Goal: Information Seeking & Learning: Learn about a topic

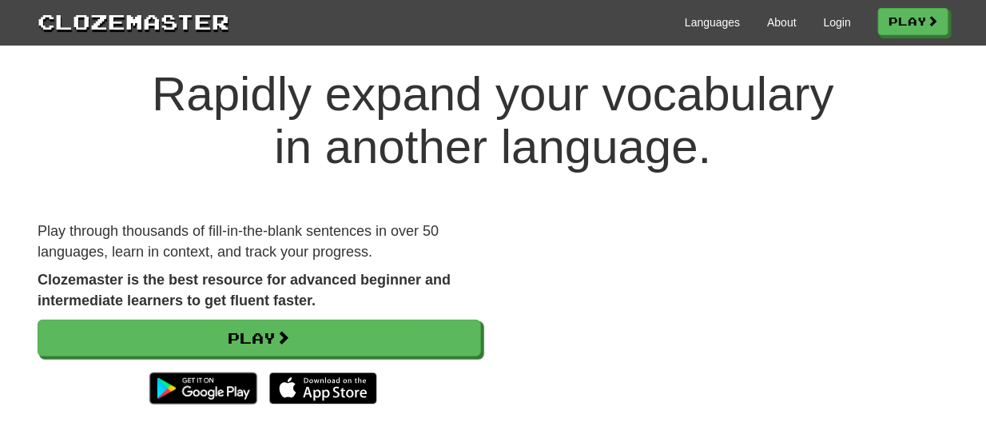
scroll to position [31, 0]
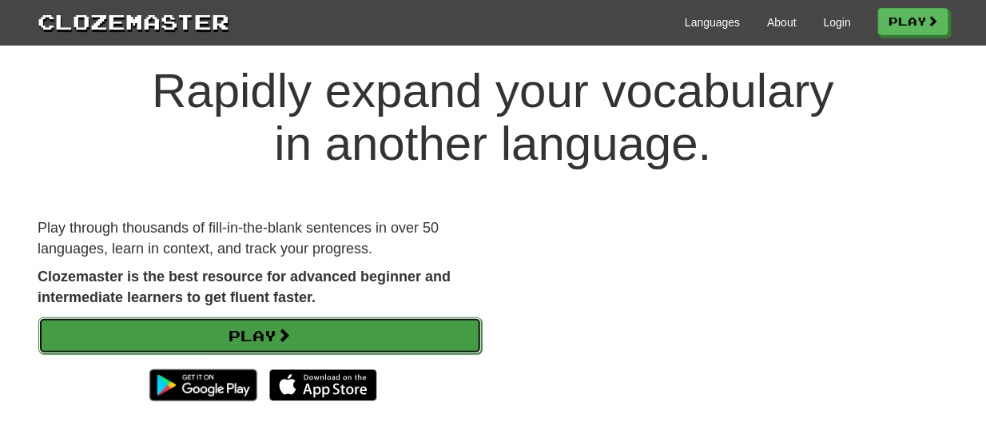
click at [419, 334] on link "Play" at bounding box center [259, 335] width 443 height 37
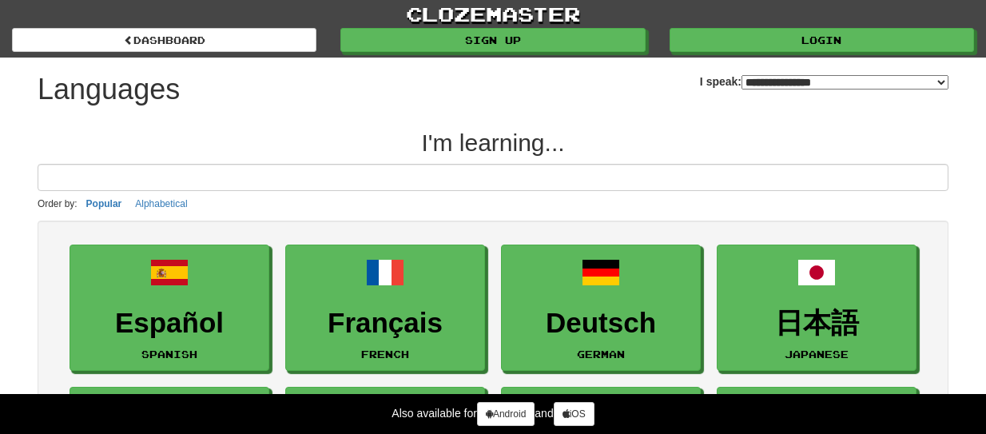
select select "*******"
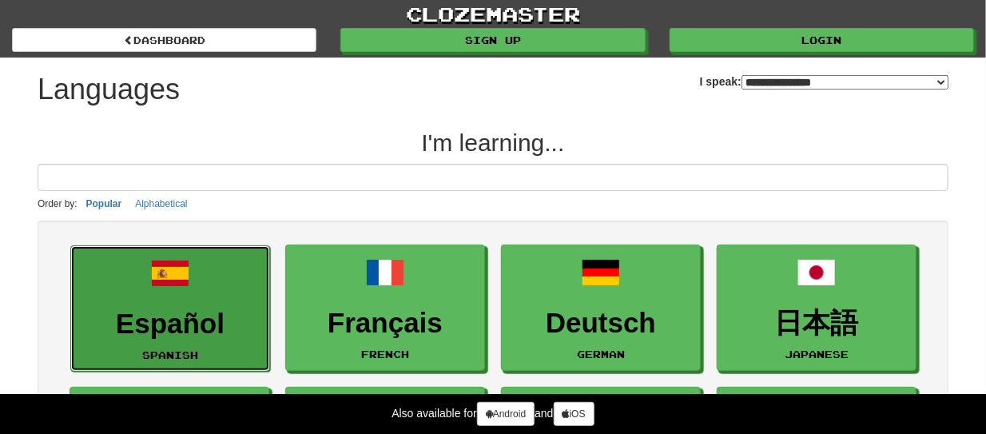
click at [244, 308] on h3 "Español" at bounding box center [170, 323] width 182 height 31
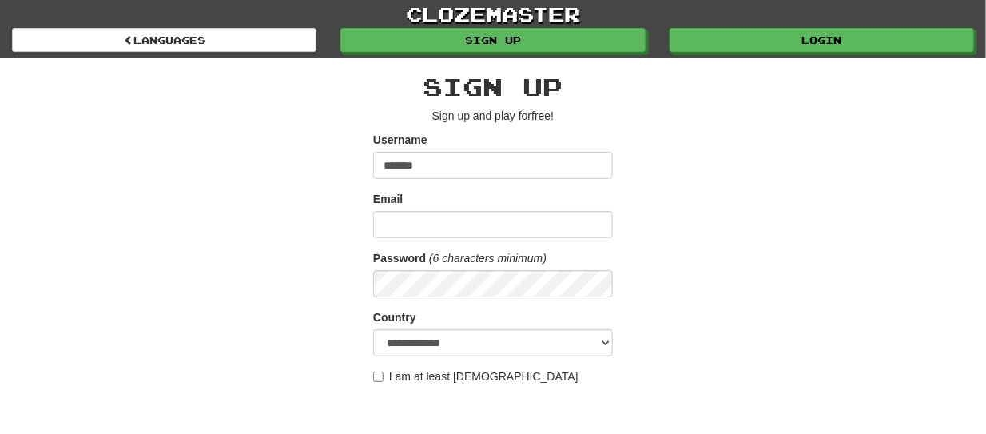
type input "*******"
click at [437, 218] on input "Email" at bounding box center [493, 224] width 240 height 27
type input "**********"
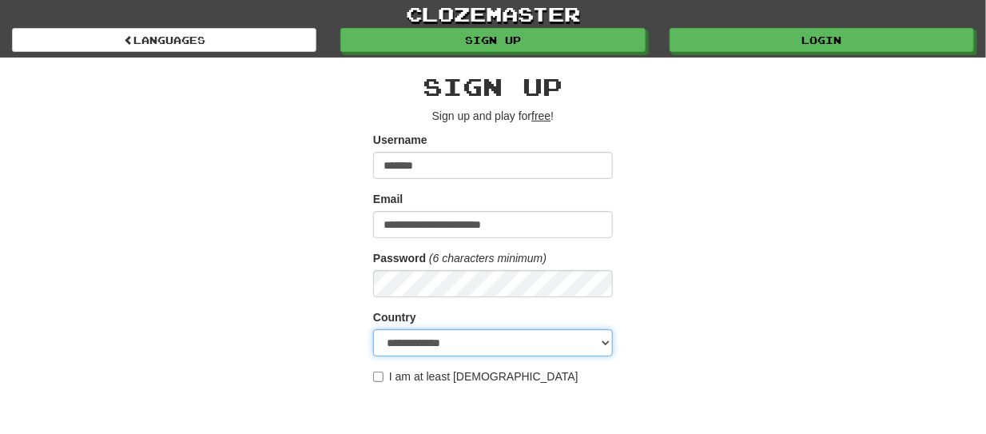
select select "**"
click at [692, 285] on div "**********" at bounding box center [493, 337] width 935 height 559
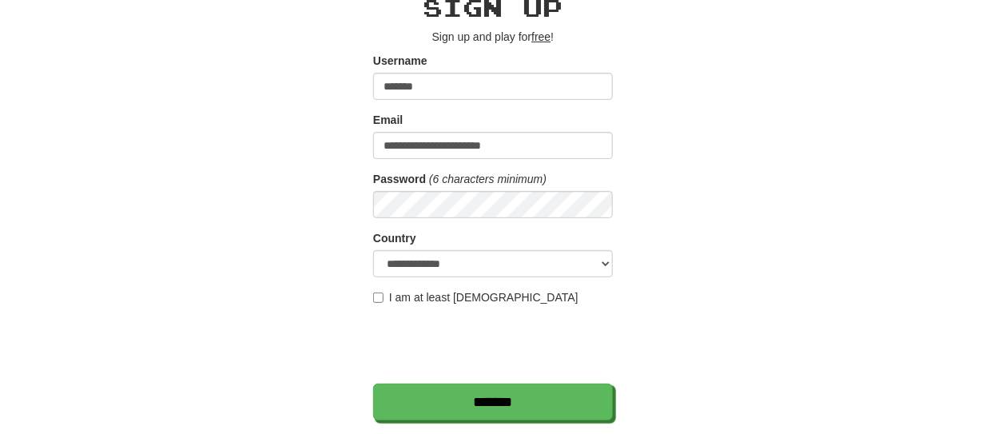
scroll to position [126, 0]
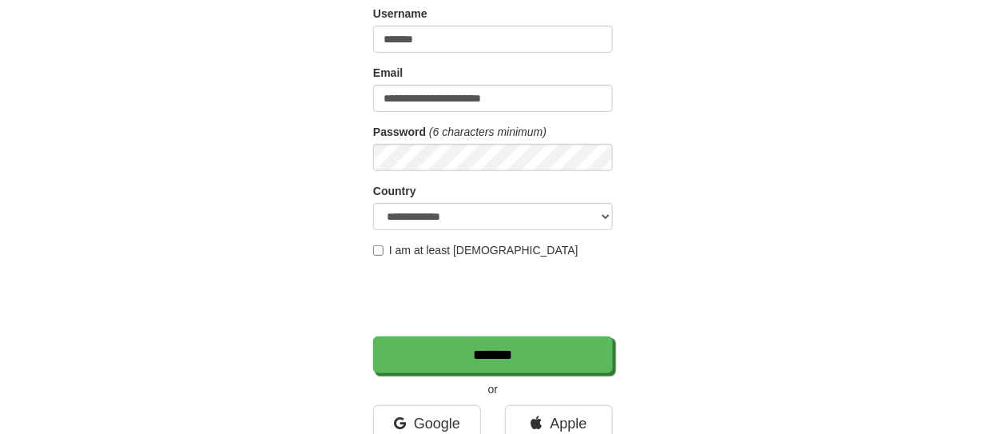
click at [412, 249] on label "I am at least 16 years old" at bounding box center [475, 250] width 205 height 16
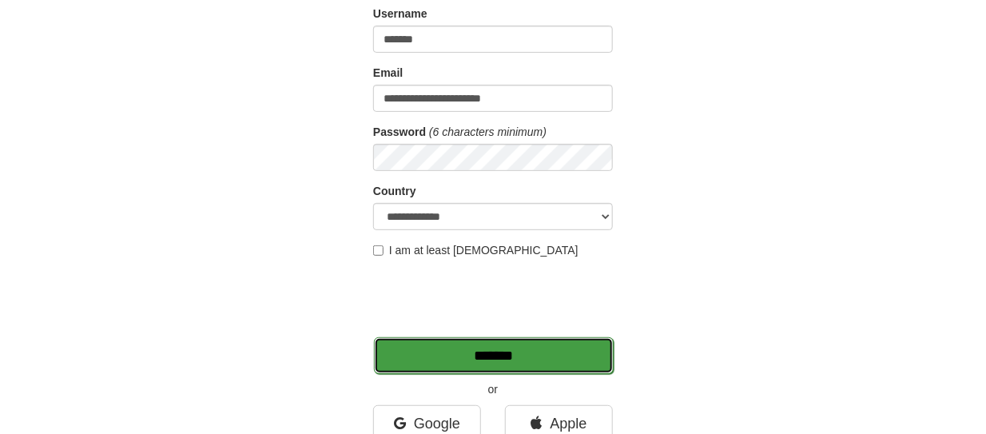
click at [471, 360] on input "*******" at bounding box center [494, 355] width 240 height 37
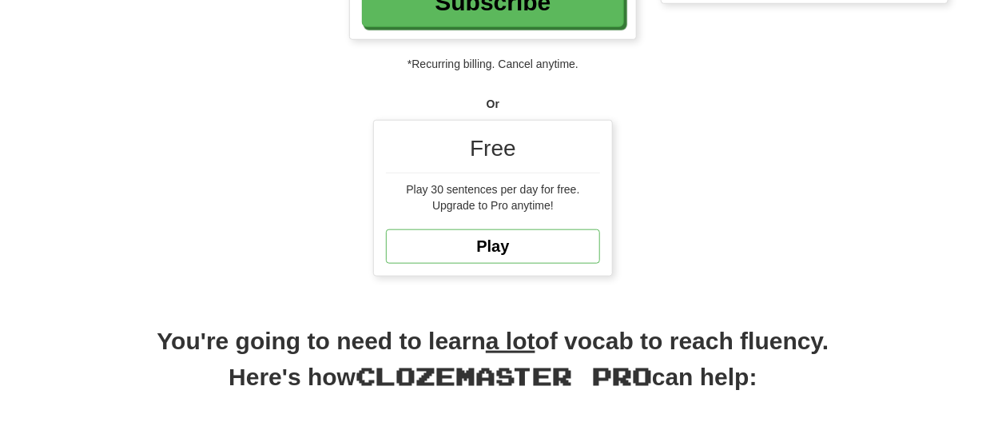
scroll to position [507, 0]
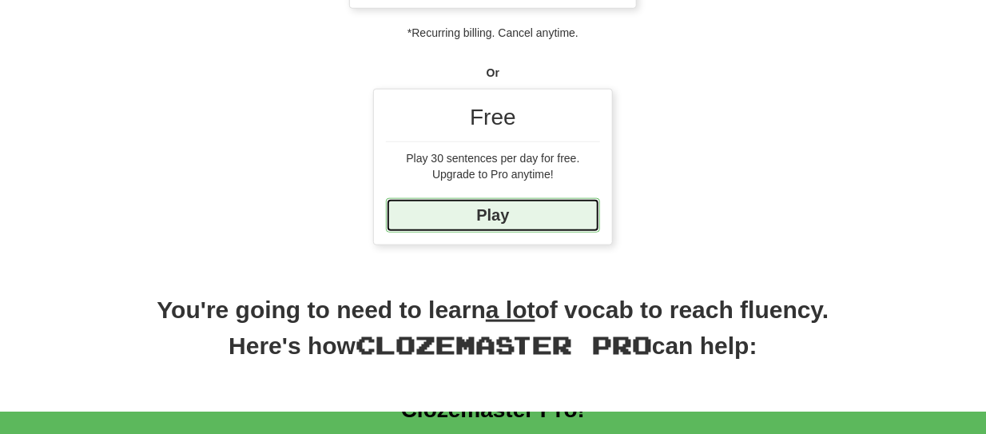
click at [547, 207] on link "Play" at bounding box center [493, 215] width 214 height 34
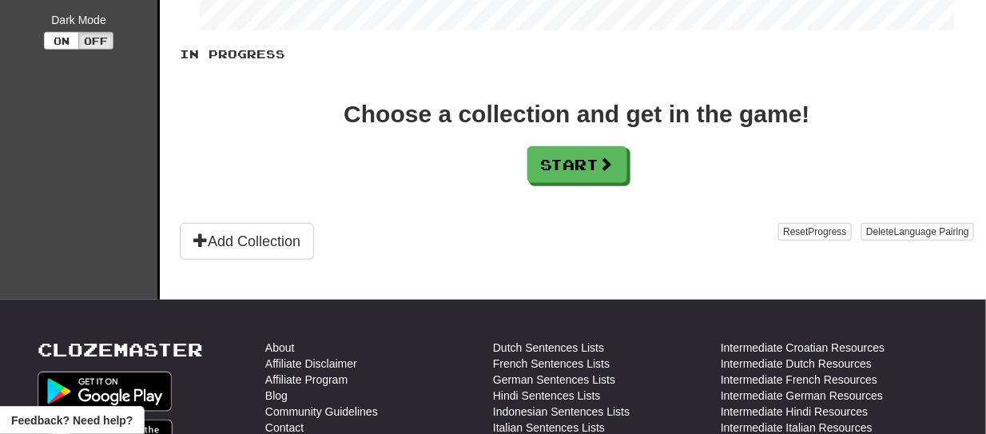
scroll to position [348, 0]
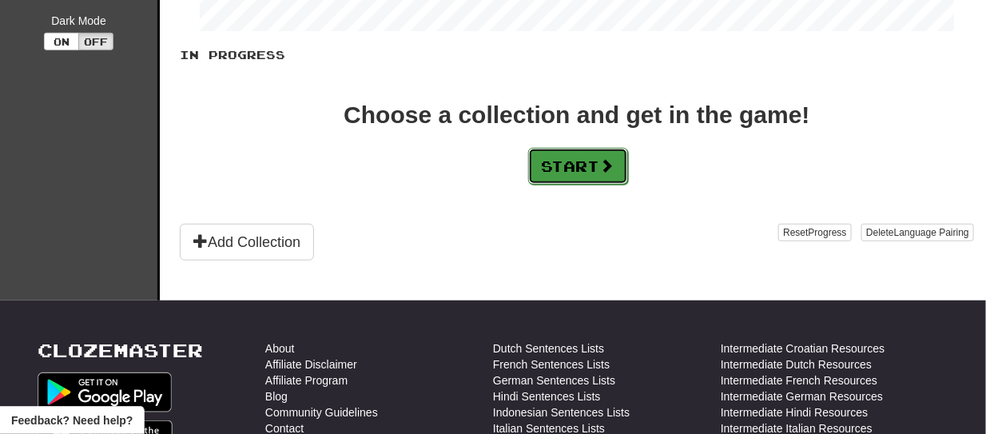
click at [614, 172] on button "Start" at bounding box center [578, 166] width 100 height 37
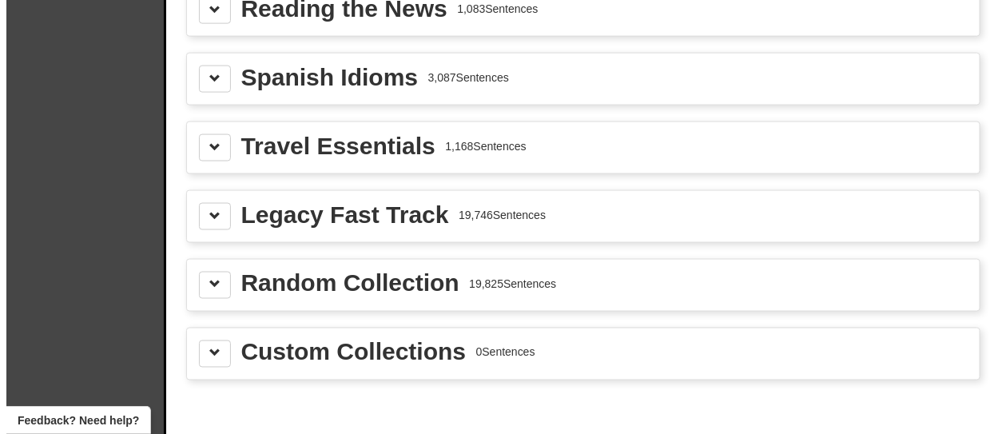
scroll to position [729, 0]
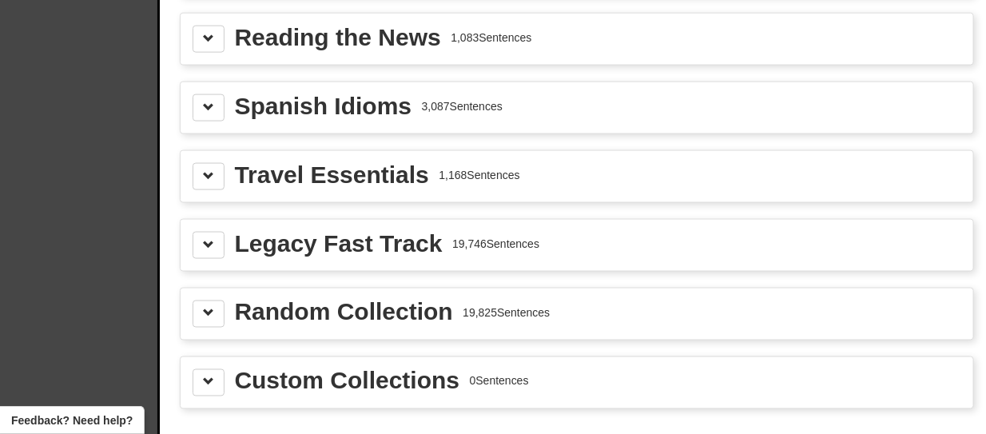
click at [365, 94] on div "Spanish Idioms" at bounding box center [323, 106] width 177 height 24
click at [197, 105] on button at bounding box center [209, 107] width 32 height 27
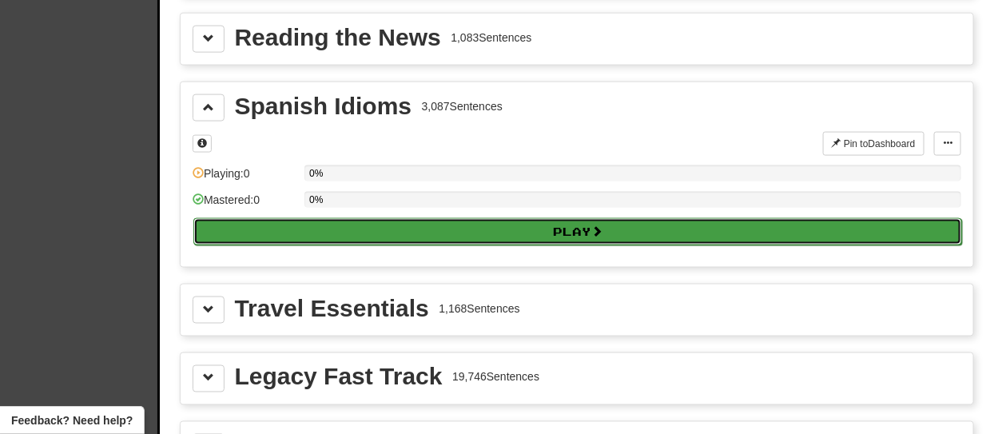
click at [547, 218] on button "Play" at bounding box center [577, 231] width 769 height 27
select select "**"
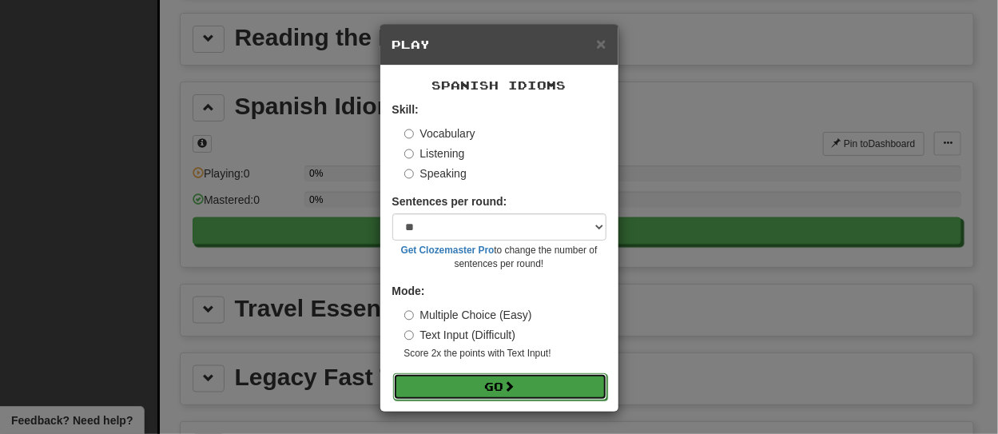
click at [491, 392] on button "Go" at bounding box center [500, 386] width 214 height 27
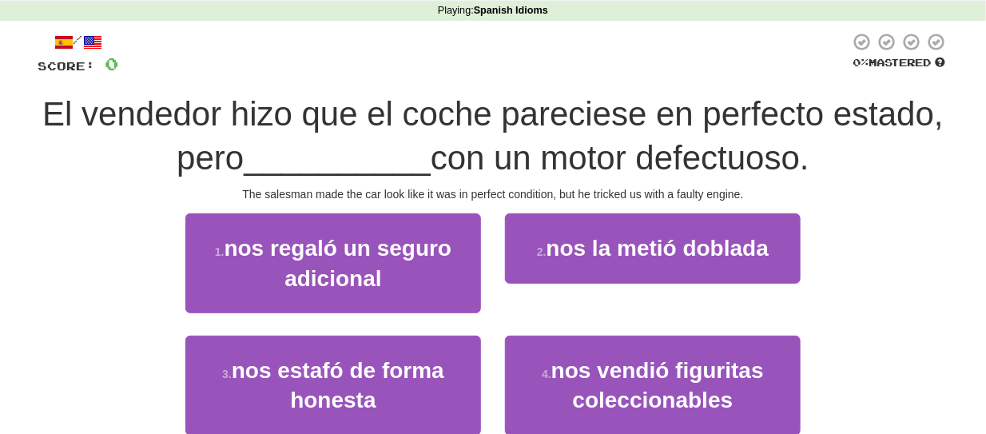
scroll to position [95, 0]
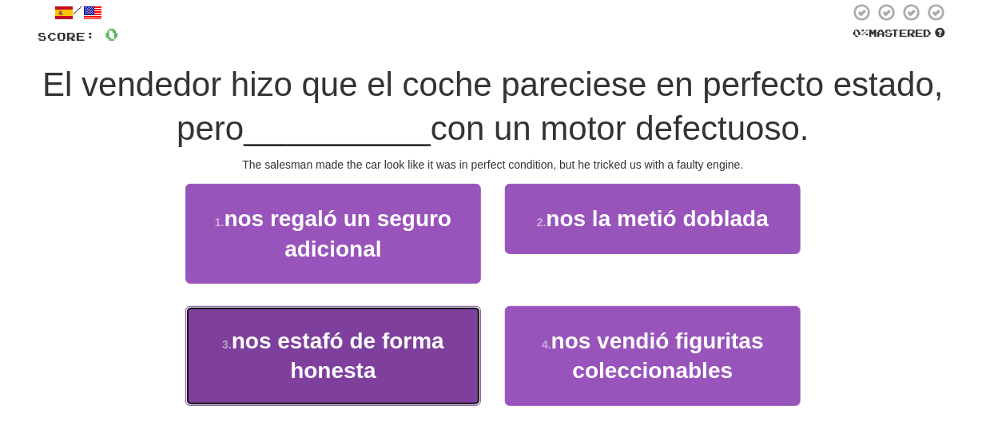
click at [431, 356] on button "3 . nos estafó de forma honesta" at bounding box center [333, 356] width 296 height 100
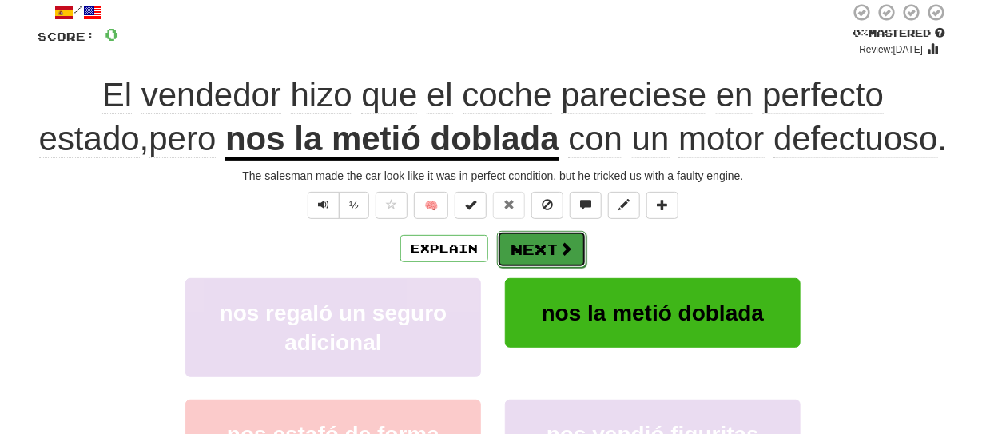
click at [550, 251] on button "Next" at bounding box center [541, 249] width 89 height 37
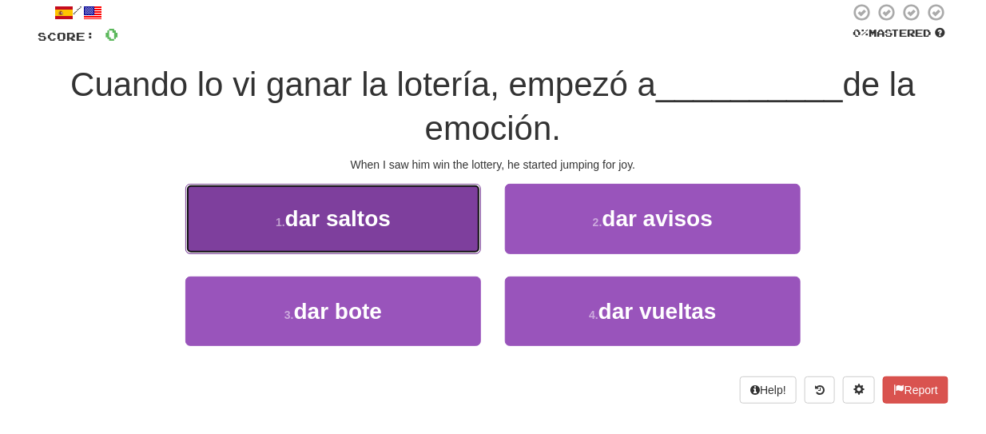
click at [422, 231] on button "1 . dar saltos" at bounding box center [333, 219] width 296 height 70
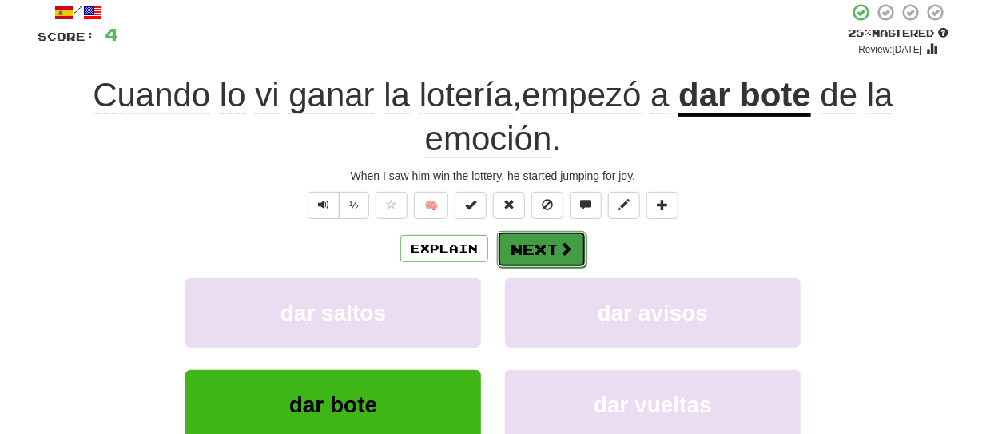
click at [531, 245] on button "Next" at bounding box center [541, 249] width 89 height 37
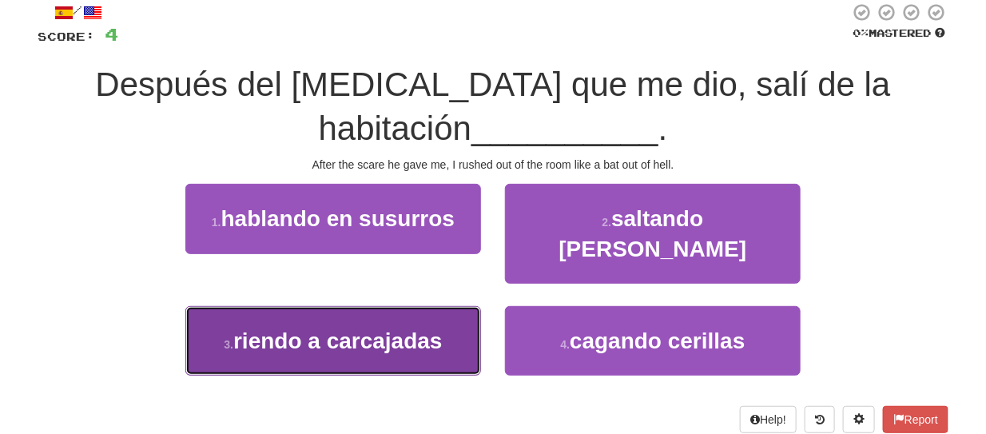
click at [432, 328] on span "riendo a carcajadas" at bounding box center [337, 340] width 209 height 25
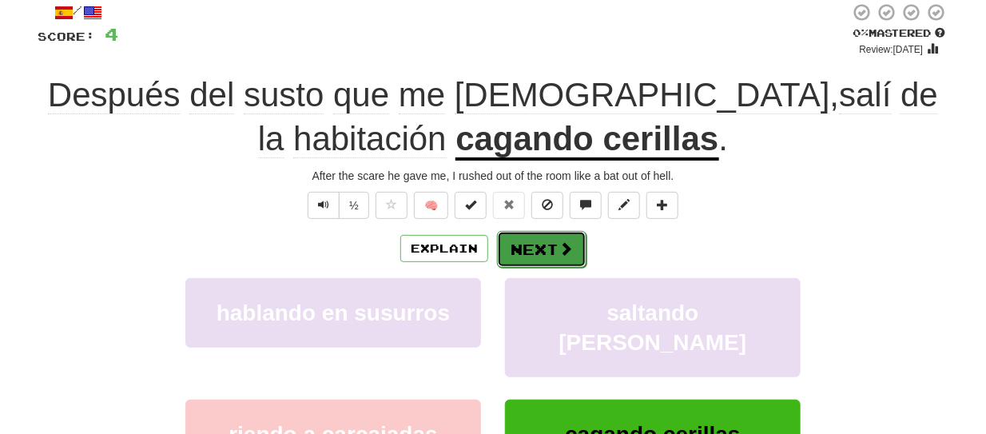
click at [547, 245] on button "Next" at bounding box center [541, 249] width 89 height 37
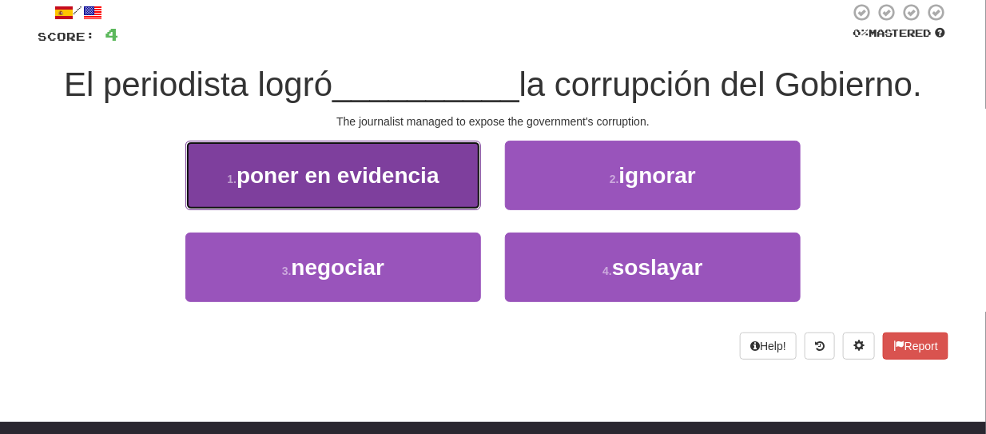
click at [455, 184] on button "1 . poner en evidencia" at bounding box center [333, 176] width 296 height 70
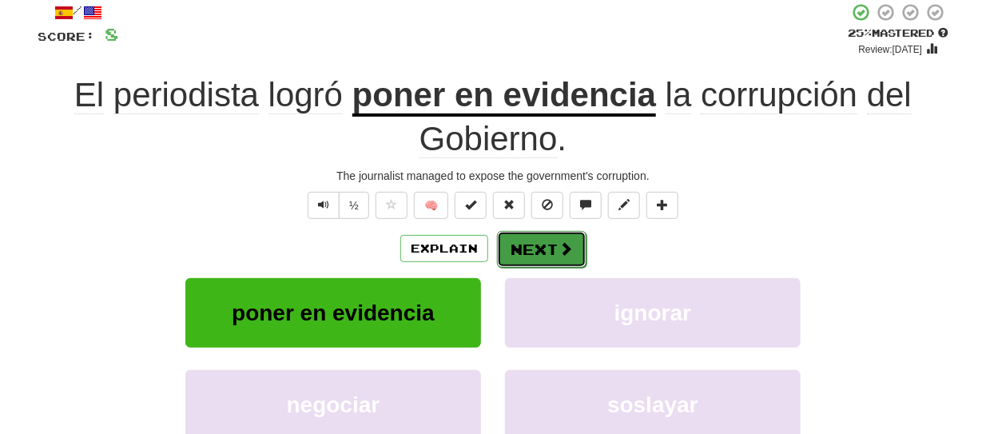
click at [518, 241] on button "Next" at bounding box center [541, 249] width 89 height 37
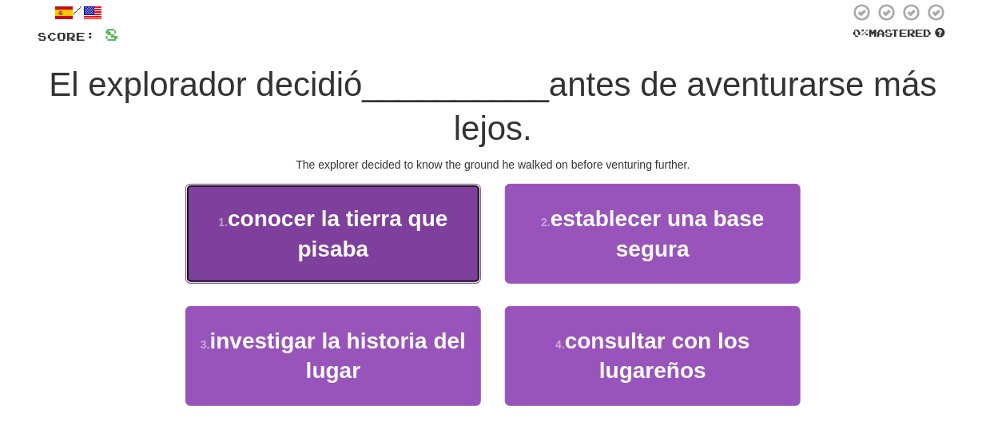
click at [420, 246] on button "1 . conocer la tierra que pisaba" at bounding box center [333, 234] width 296 height 100
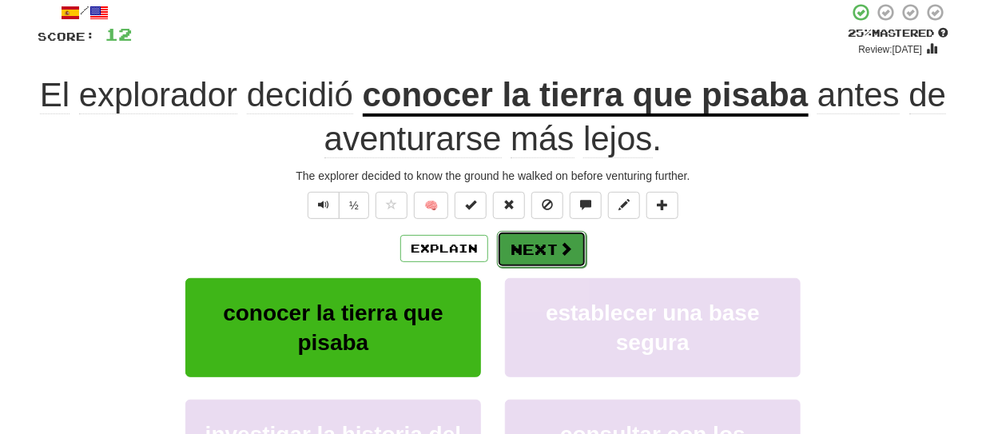
click at [554, 231] on button "Next" at bounding box center [541, 249] width 89 height 37
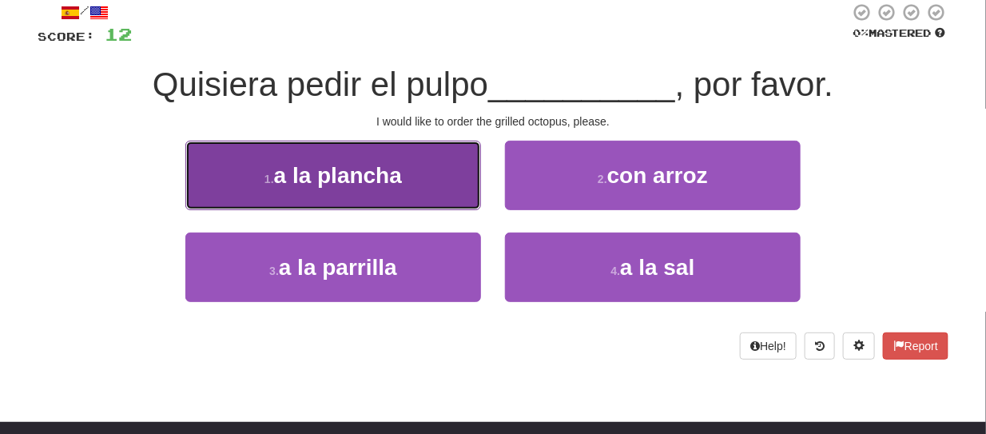
click at [436, 185] on button "1 . a la plancha" at bounding box center [333, 176] width 296 height 70
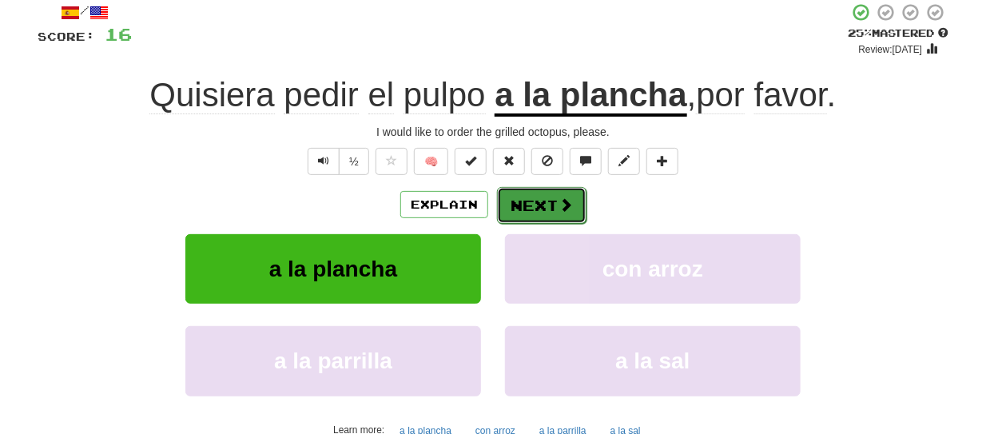
click at [550, 203] on button "Next" at bounding box center [541, 205] width 89 height 37
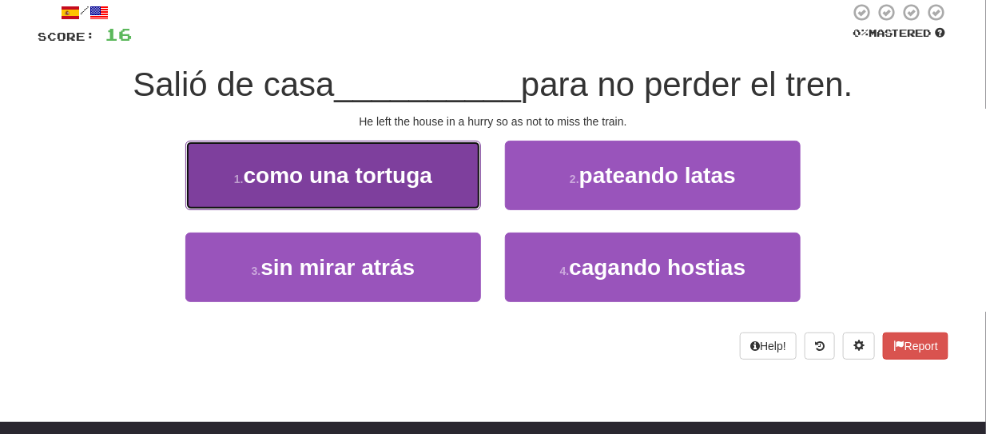
click at [432, 187] on span "como una tortuga" at bounding box center [338, 175] width 189 height 25
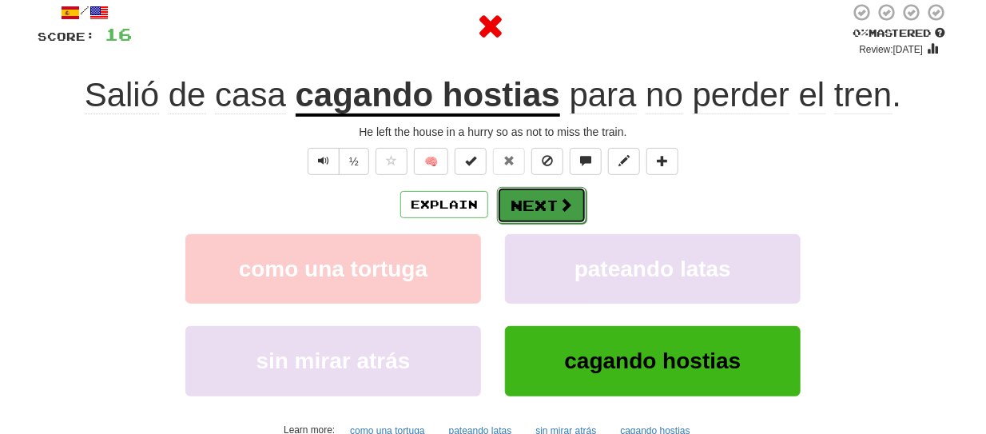
click at [527, 218] on button "Next" at bounding box center [541, 205] width 89 height 37
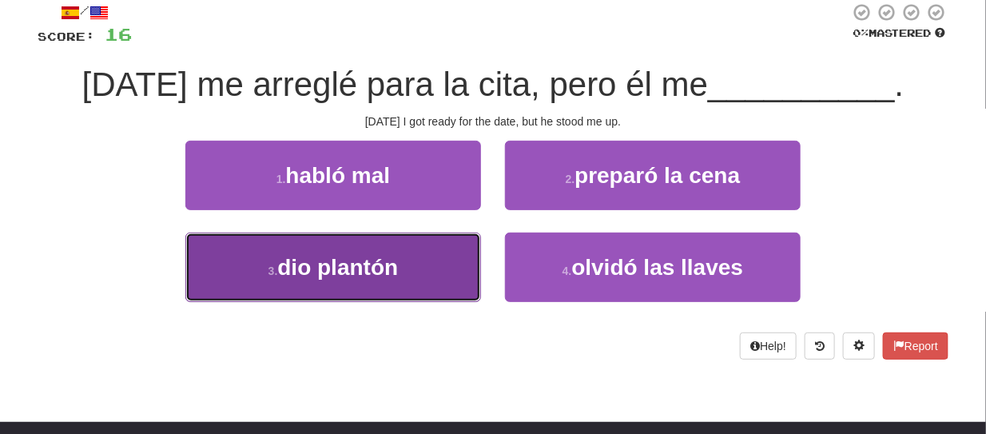
click at [413, 249] on button "3 . dio plantón" at bounding box center [333, 268] width 296 height 70
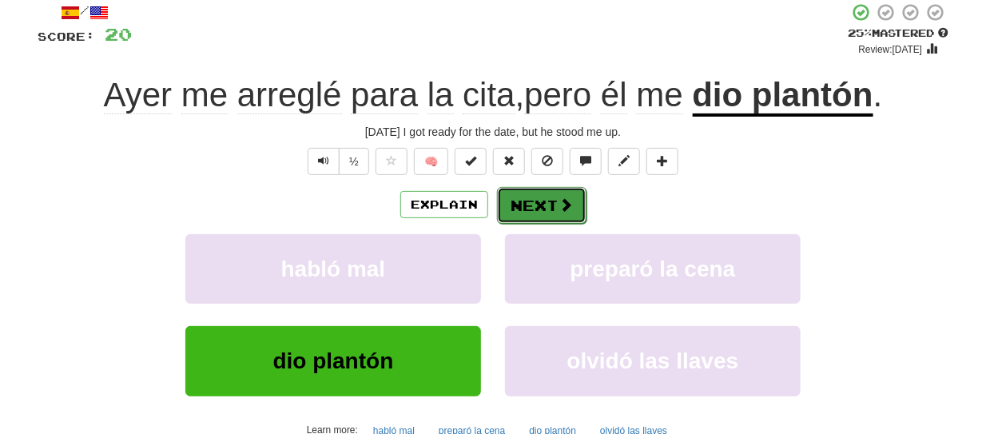
click at [535, 201] on button "Next" at bounding box center [541, 205] width 89 height 37
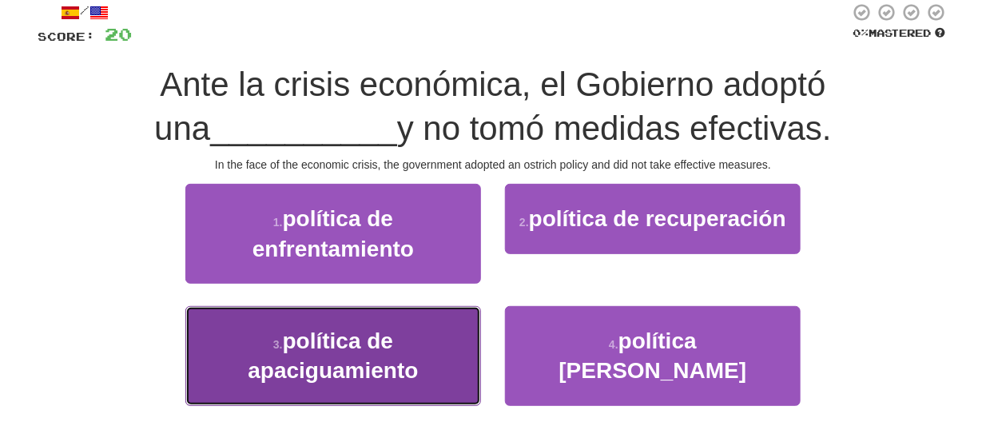
click at [448, 320] on button "3 . política de apaciguamiento" at bounding box center [333, 356] width 296 height 100
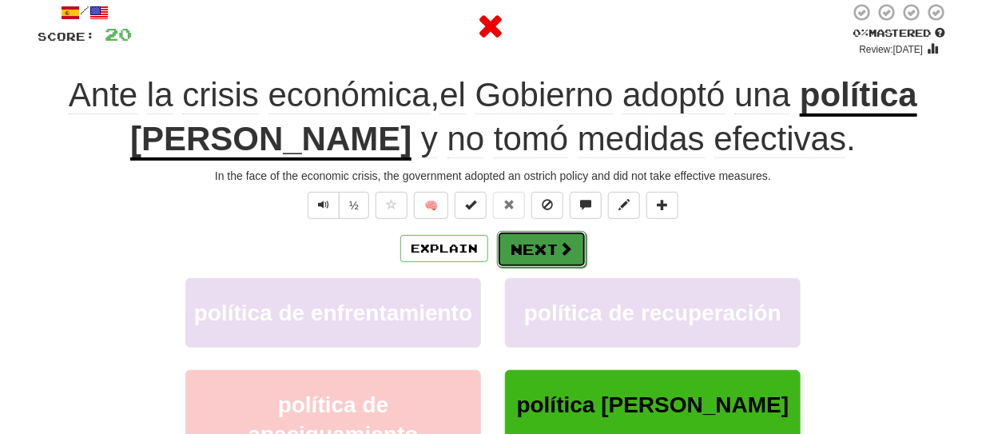
click at [532, 239] on button "Next" at bounding box center [541, 249] width 89 height 37
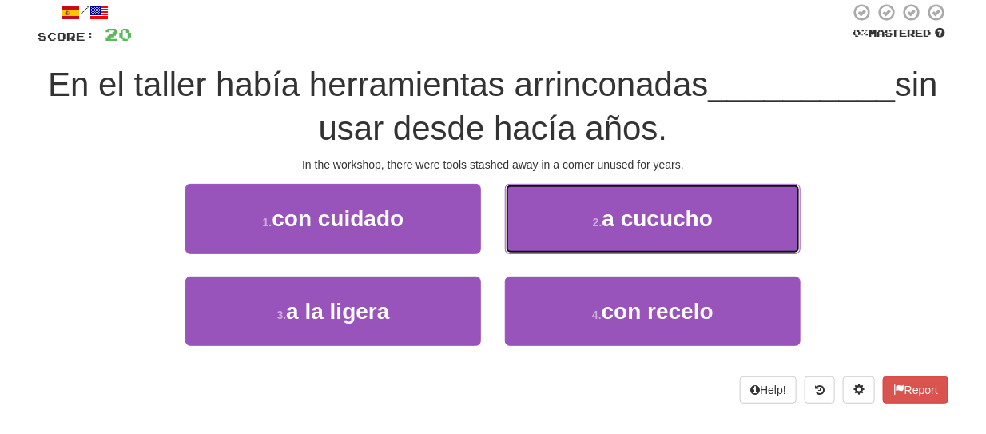
click at [532, 239] on button "2 . a cucucho" at bounding box center [653, 219] width 296 height 70
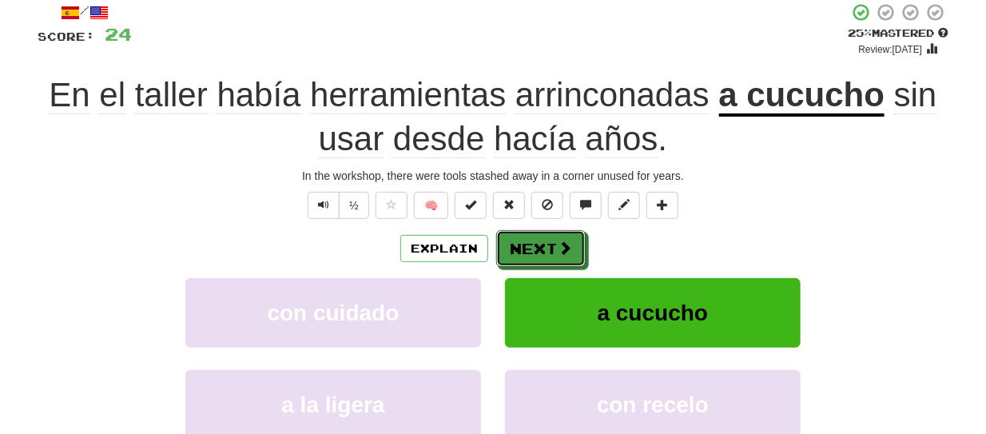
click at [532, 239] on button "Next" at bounding box center [540, 248] width 89 height 37
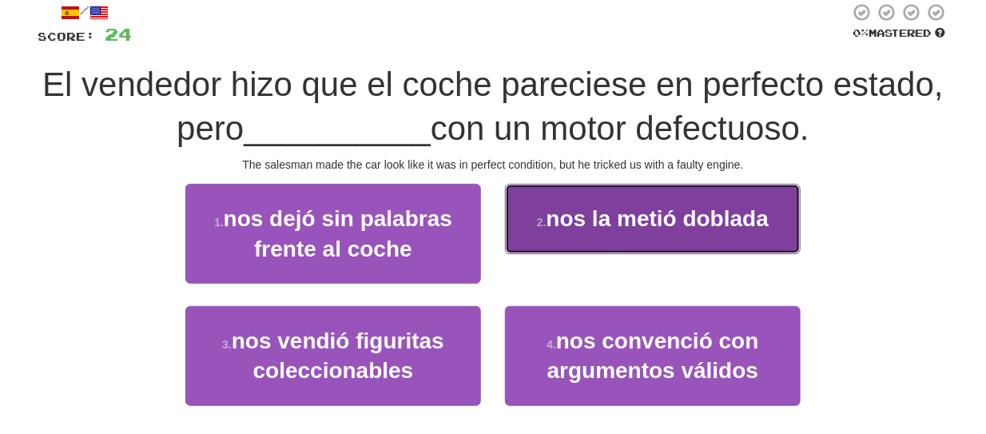
click at [529, 233] on button "2 . nos la metió doblada" at bounding box center [653, 219] width 296 height 70
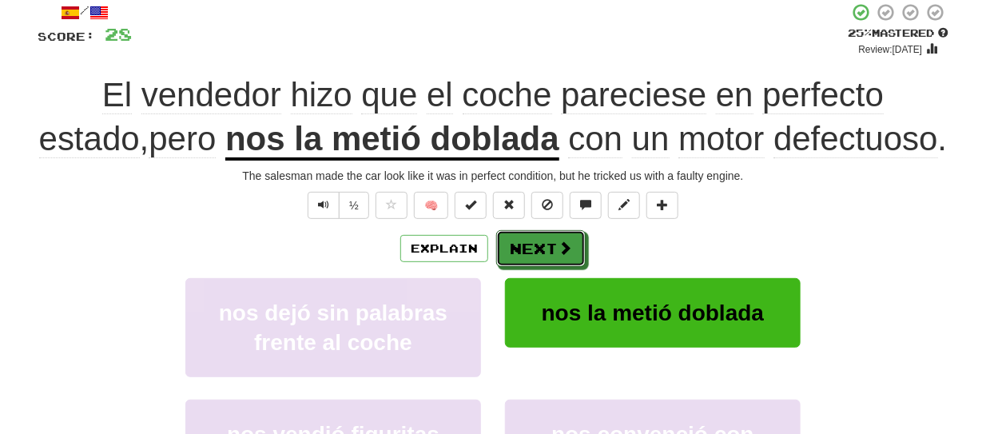
click at [529, 233] on button "Next" at bounding box center [540, 248] width 89 height 37
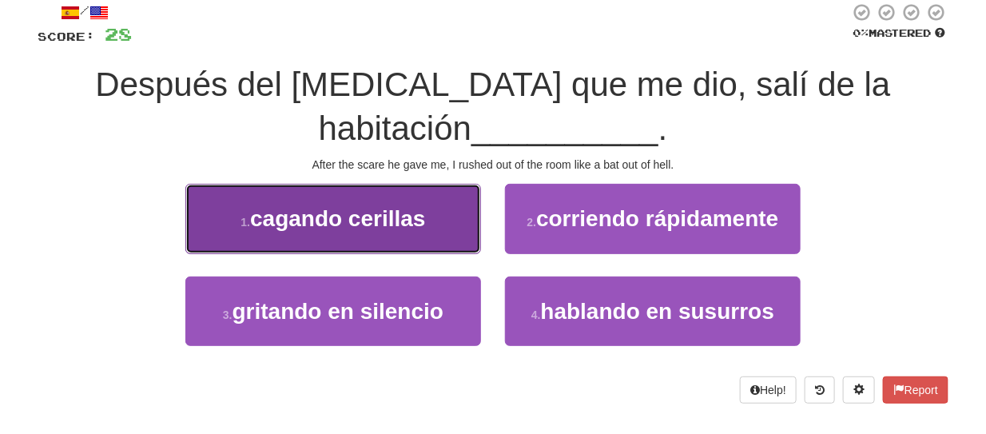
click at [423, 227] on span "cagando cerillas" at bounding box center [337, 218] width 175 height 25
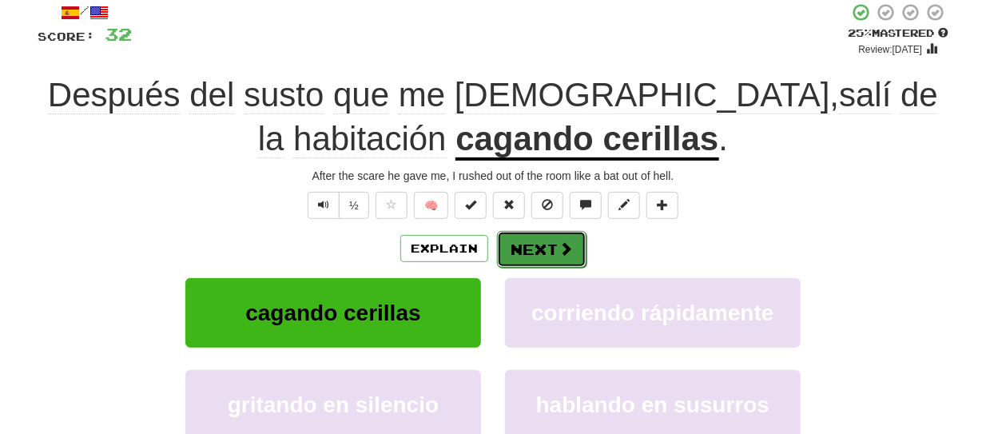
click at [553, 237] on button "Next" at bounding box center [541, 249] width 89 height 37
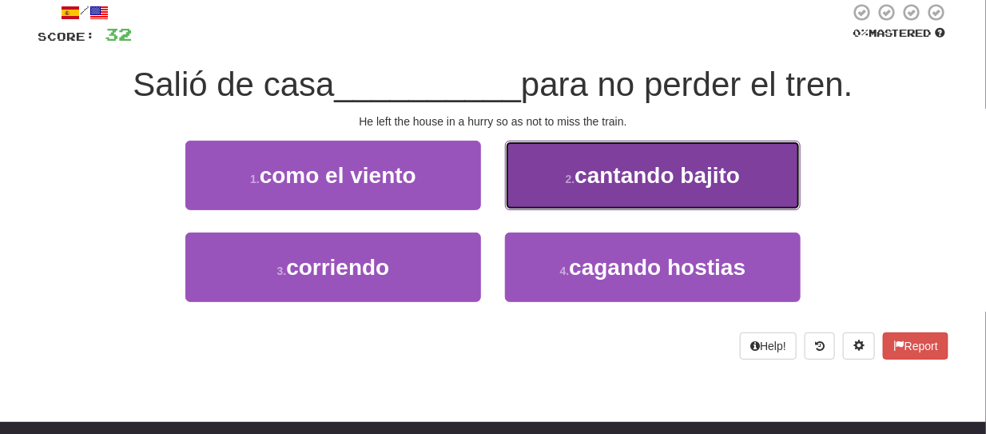
click at [523, 194] on button "2 . cantando bajito" at bounding box center [653, 176] width 296 height 70
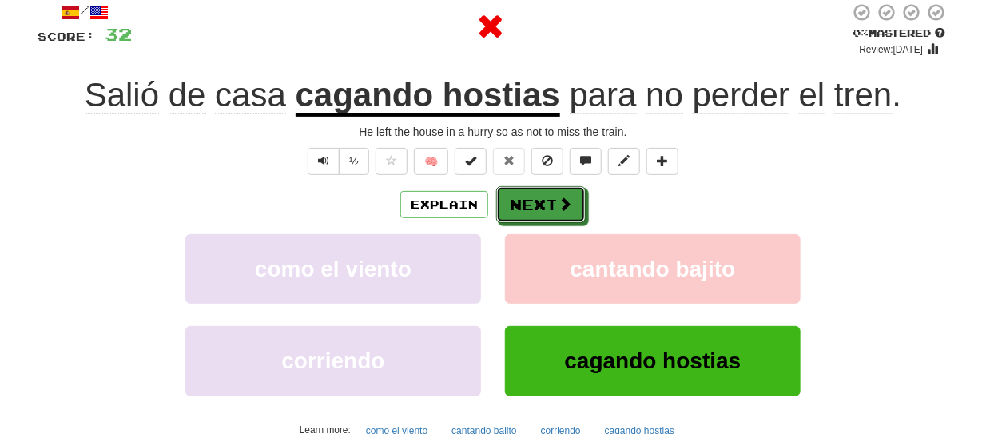
click at [523, 194] on button "Next" at bounding box center [540, 204] width 89 height 37
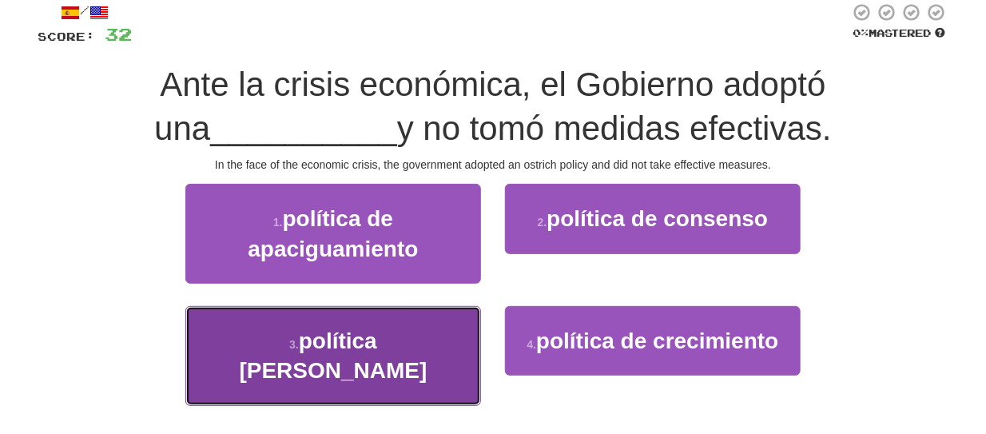
click at [427, 347] on span "política de avestruz" at bounding box center [334, 355] width 188 height 54
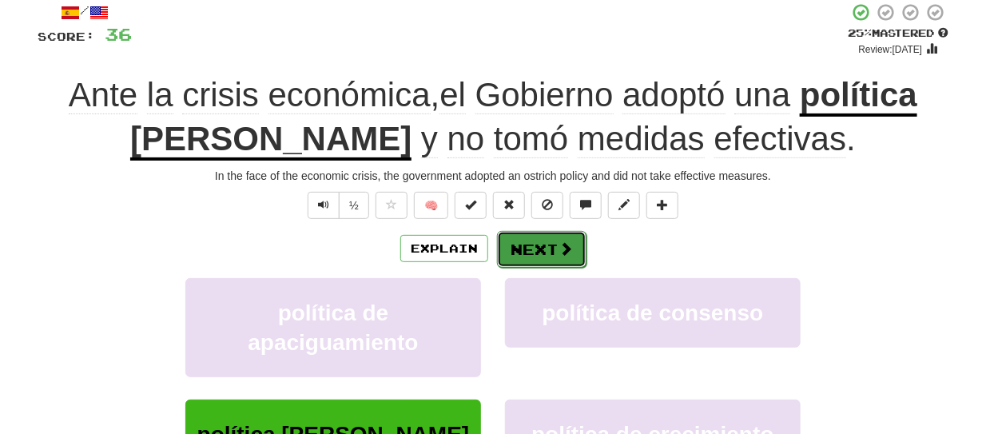
click at [555, 251] on button "Next" at bounding box center [541, 249] width 89 height 37
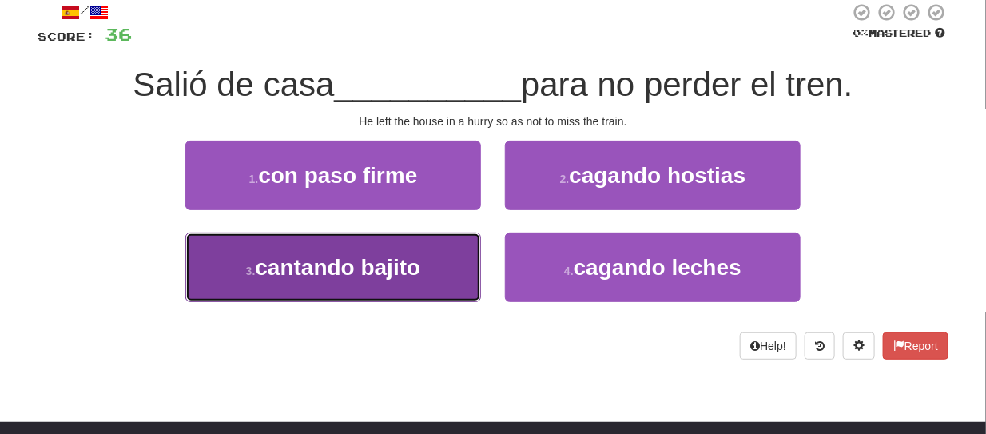
click at [438, 245] on button "3 . cantando bajito" at bounding box center [333, 268] width 296 height 70
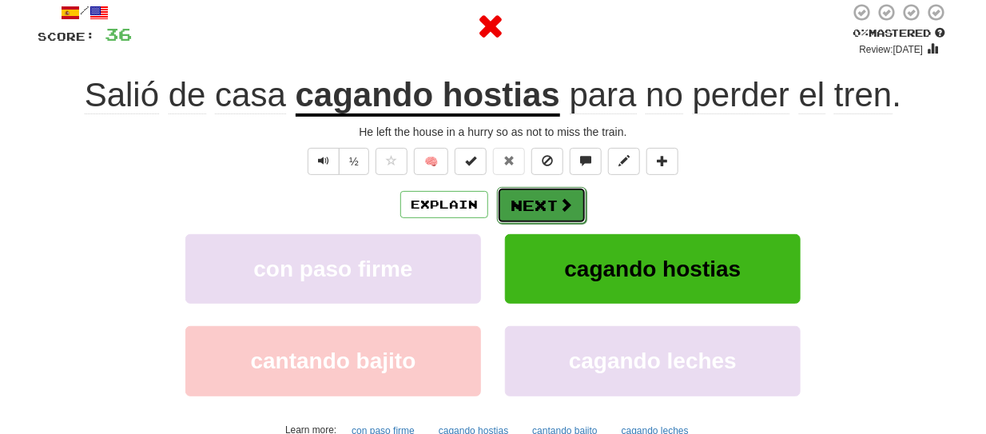
click at [528, 213] on button "Next" at bounding box center [541, 205] width 89 height 37
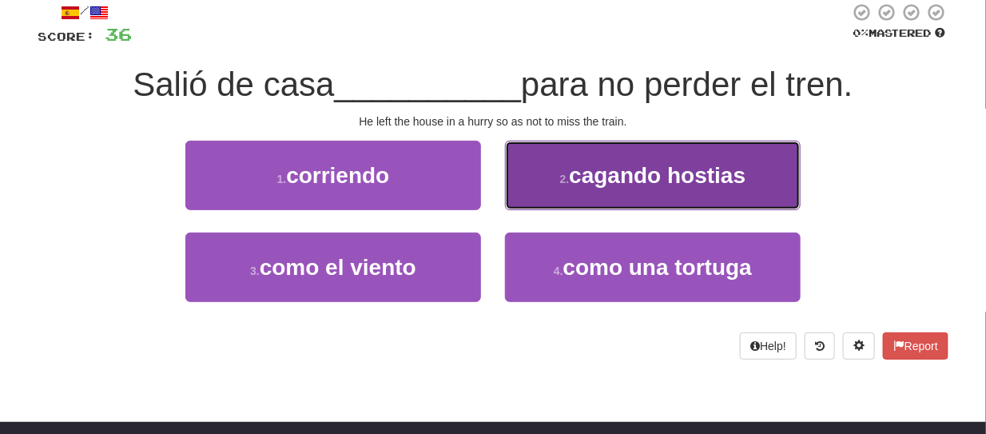
click at [590, 173] on span "cagando hostias" at bounding box center [657, 175] width 177 height 25
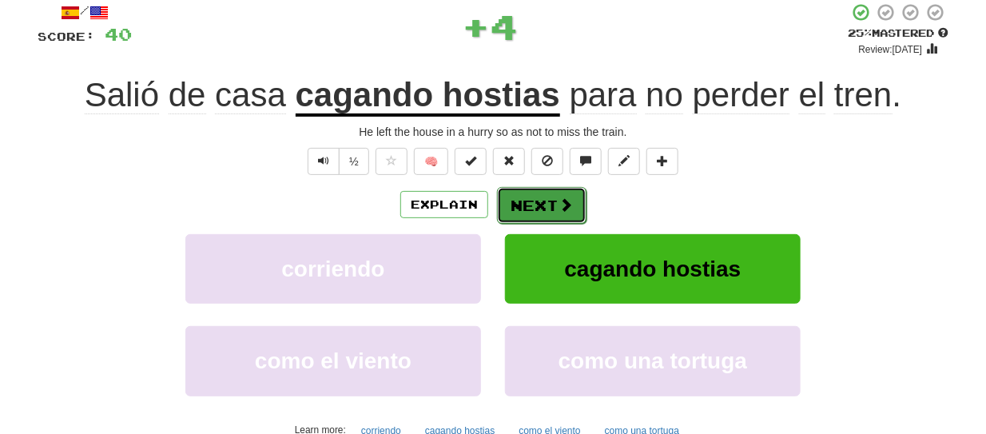
click at [550, 211] on button "Next" at bounding box center [541, 205] width 89 height 37
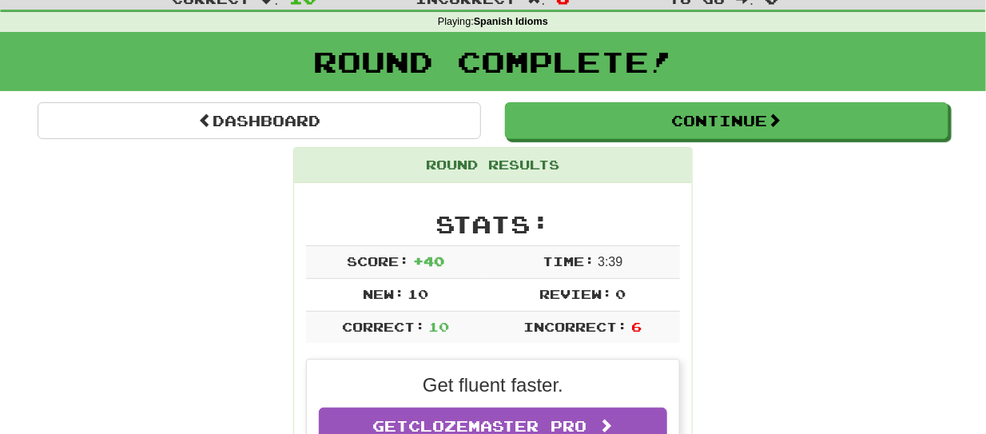
scroll to position [0, 0]
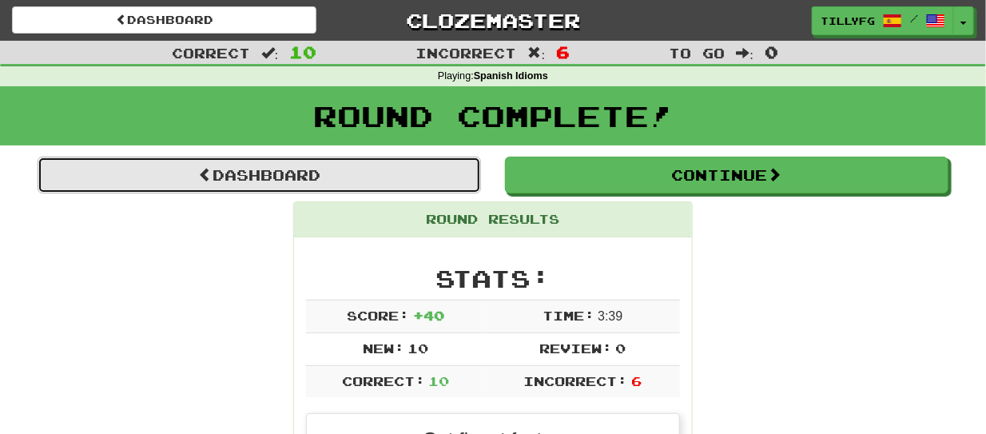
click at [388, 169] on link "Dashboard" at bounding box center [259, 175] width 443 height 37
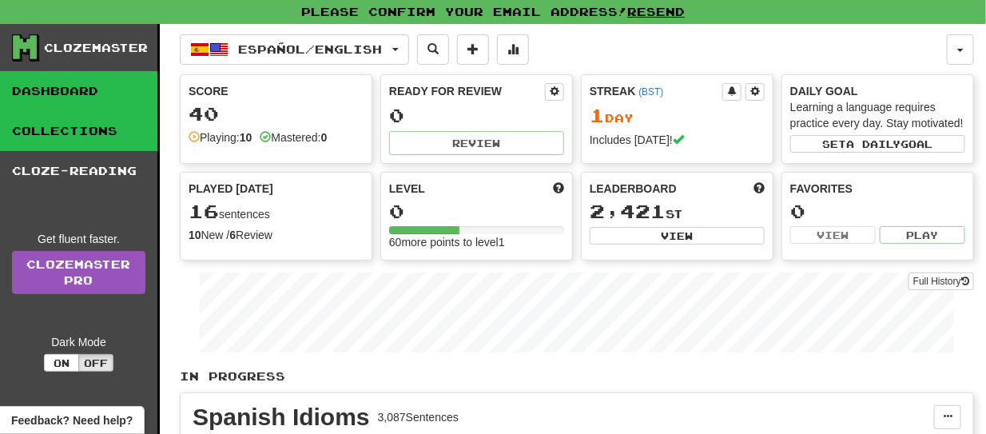
click at [107, 139] on link "Collections" at bounding box center [78, 131] width 157 height 40
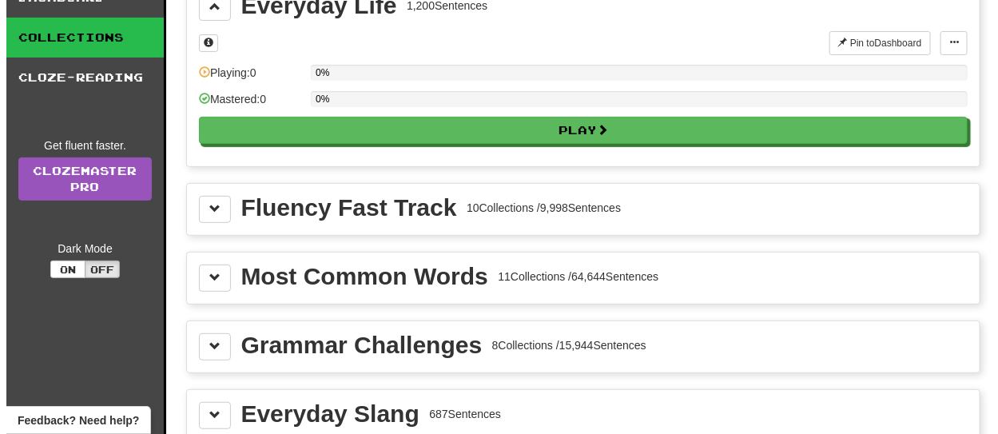
scroll to position [63, 0]
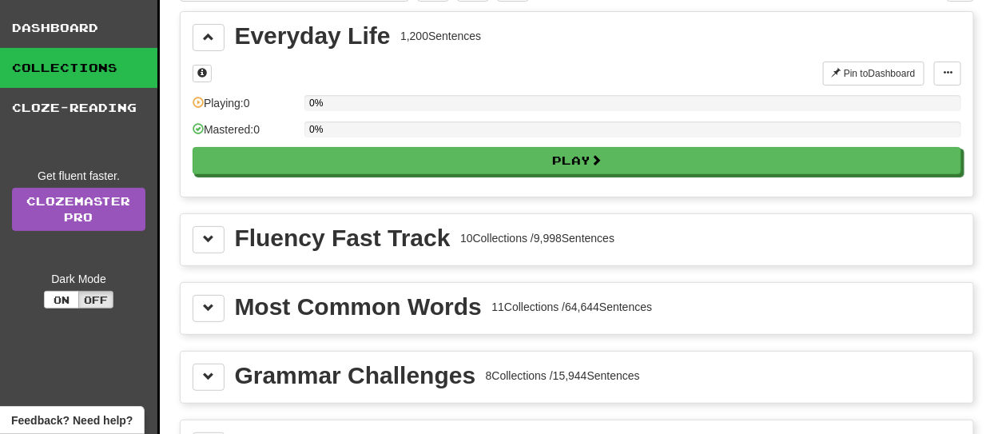
click at [292, 125] on div "Mastered: 0" at bounding box center [245, 134] width 104 height 26
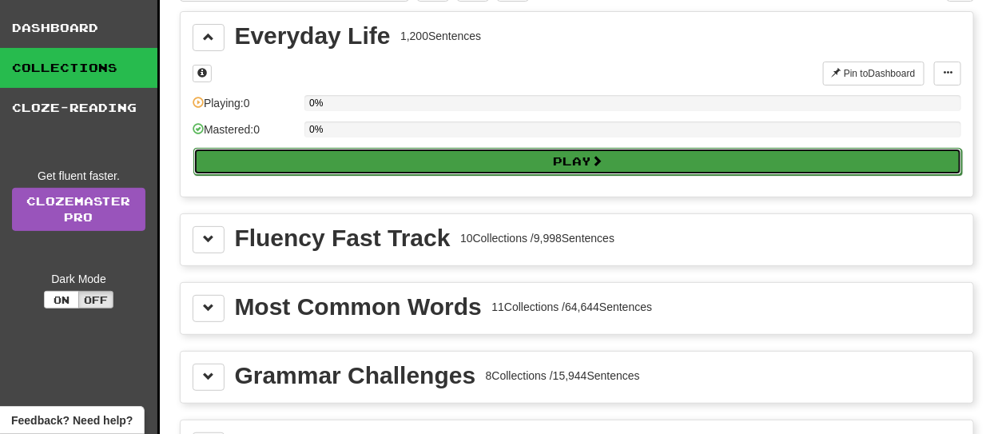
click at [296, 149] on button "Play" at bounding box center [577, 161] width 769 height 27
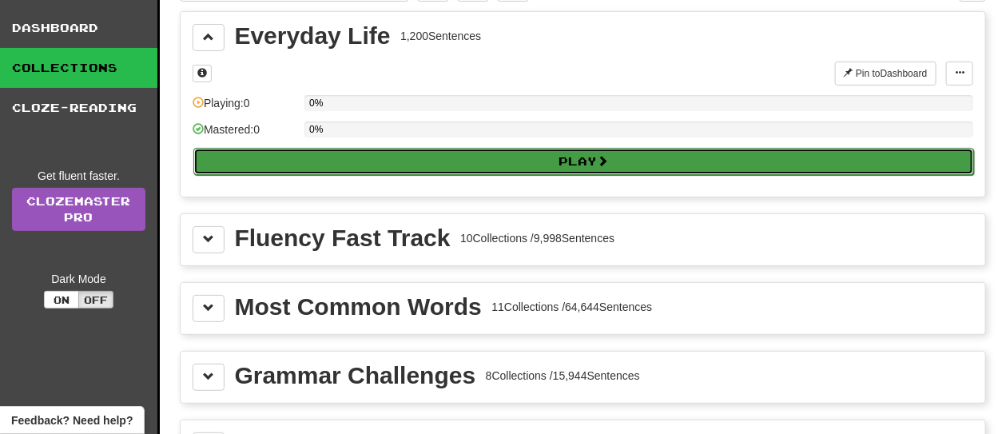
select select "**"
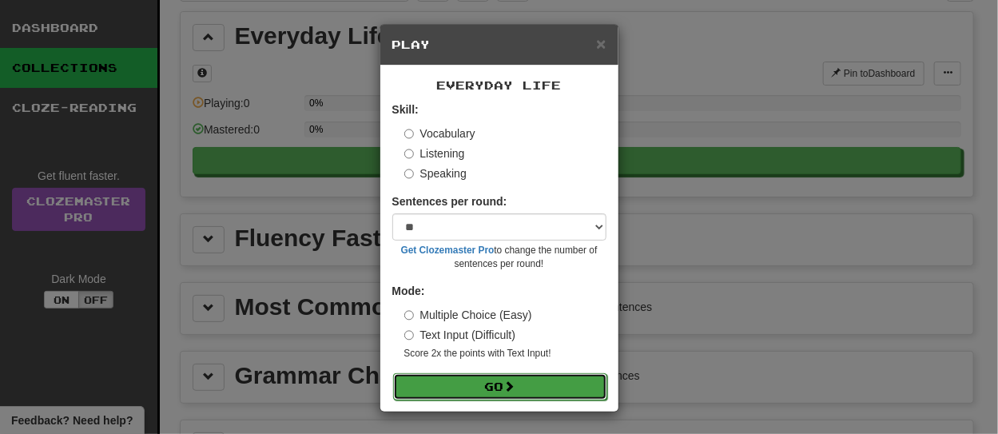
click at [526, 386] on button "Go" at bounding box center [500, 386] width 214 height 27
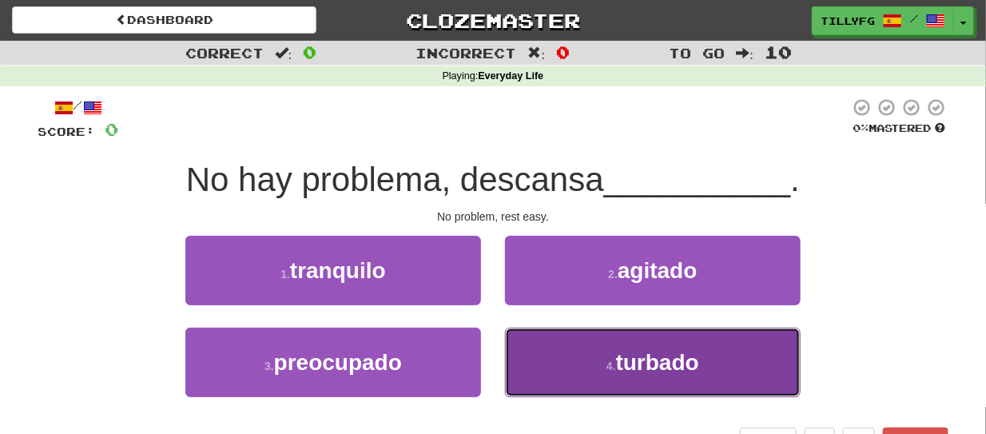
click at [557, 334] on button "4 . turbado" at bounding box center [653, 363] width 296 height 70
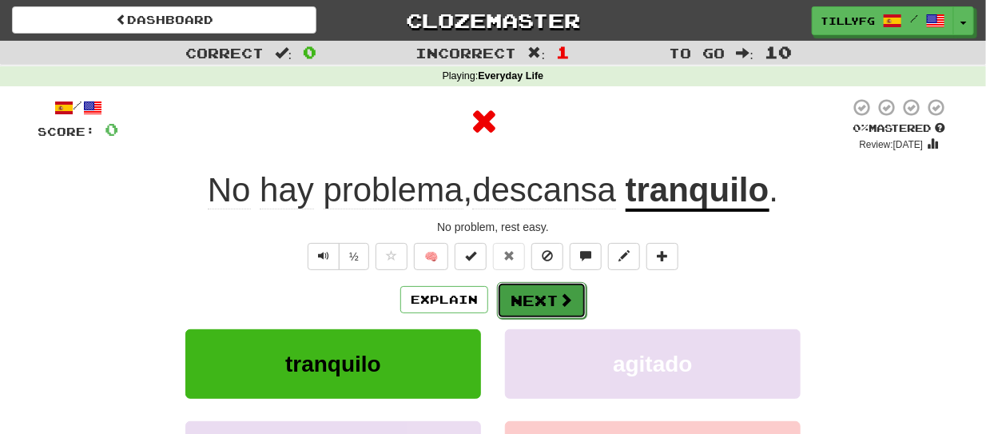
click at [545, 300] on button "Next" at bounding box center [541, 300] width 89 height 37
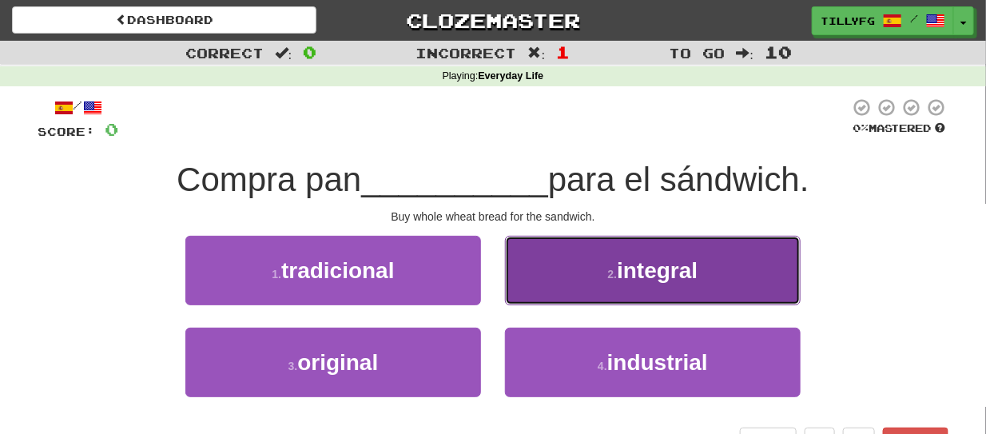
click at [531, 303] on button "2 . integral" at bounding box center [653, 271] width 296 height 70
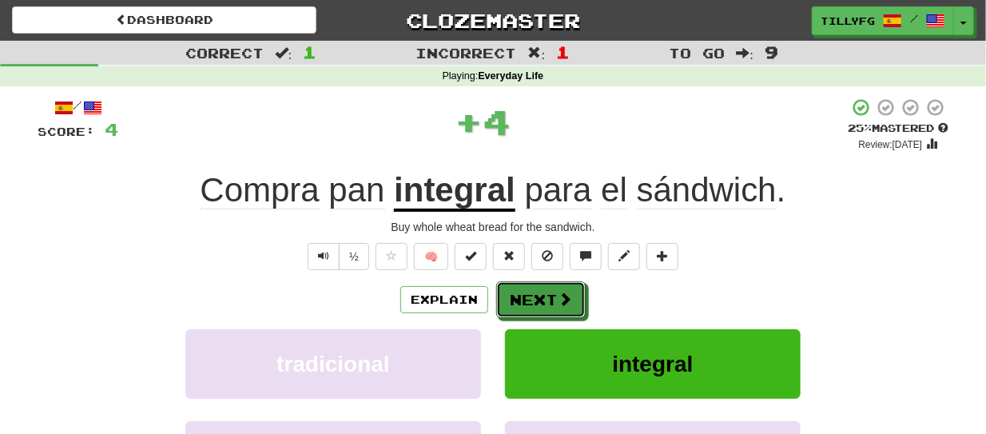
click at [531, 303] on button "Next" at bounding box center [540, 299] width 89 height 37
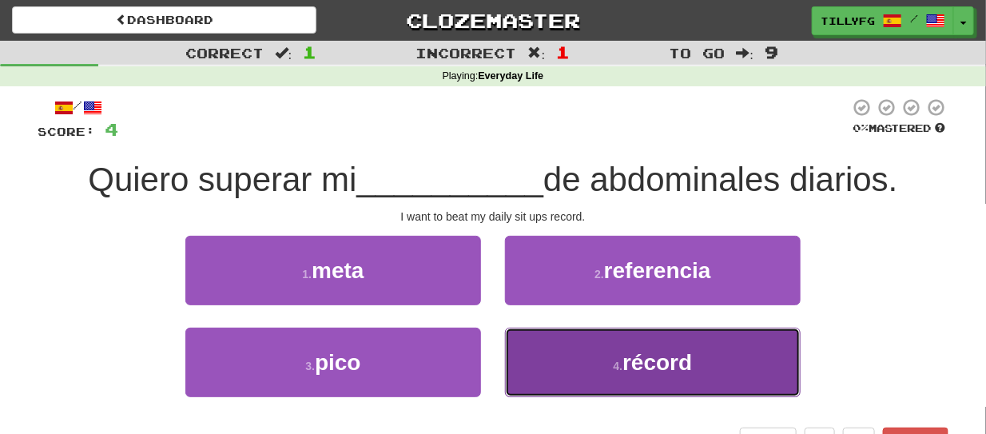
click at [572, 348] on button "4 . récord" at bounding box center [653, 363] width 296 height 70
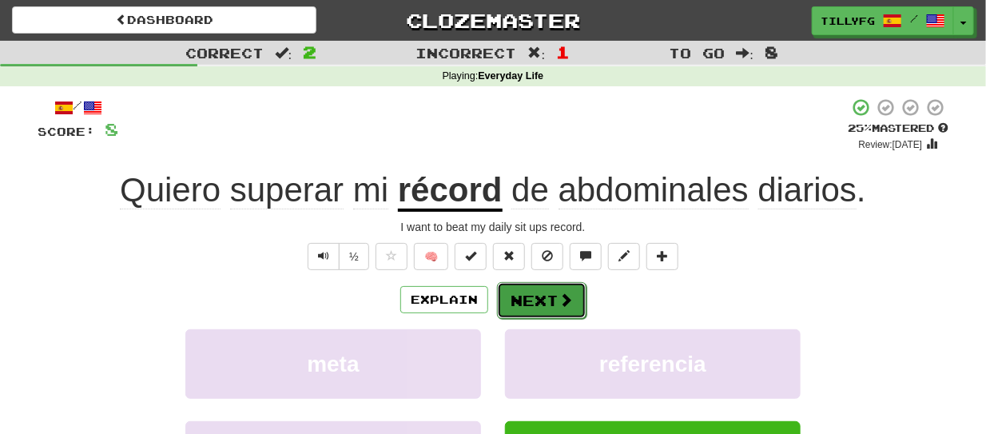
click at [543, 282] on button "Next" at bounding box center [541, 300] width 89 height 37
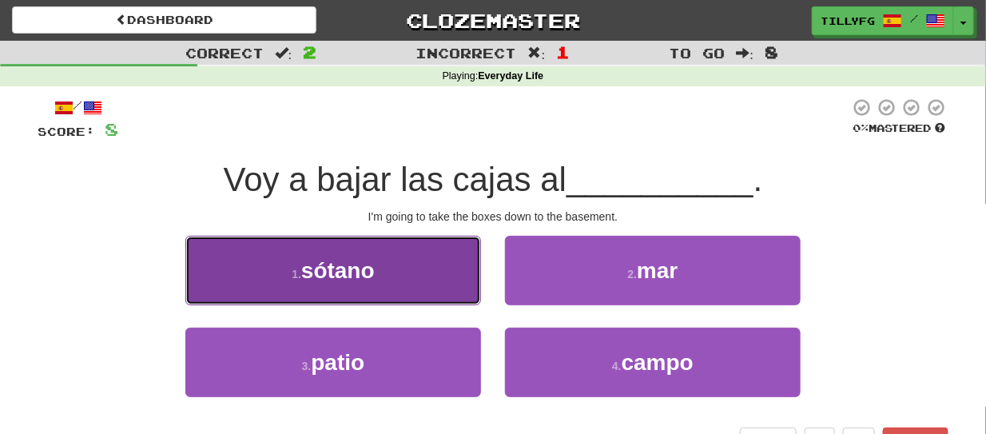
click at [446, 280] on button "1 . sótano" at bounding box center [333, 271] width 296 height 70
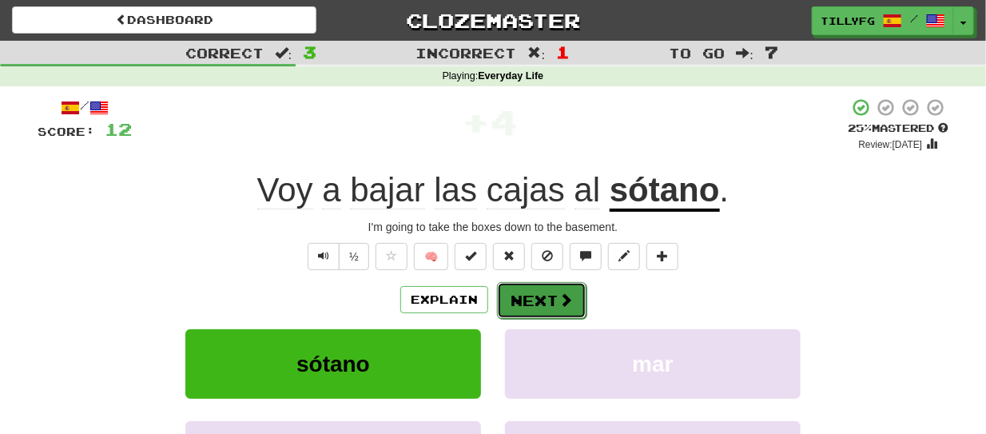
click at [533, 291] on button "Next" at bounding box center [541, 300] width 89 height 37
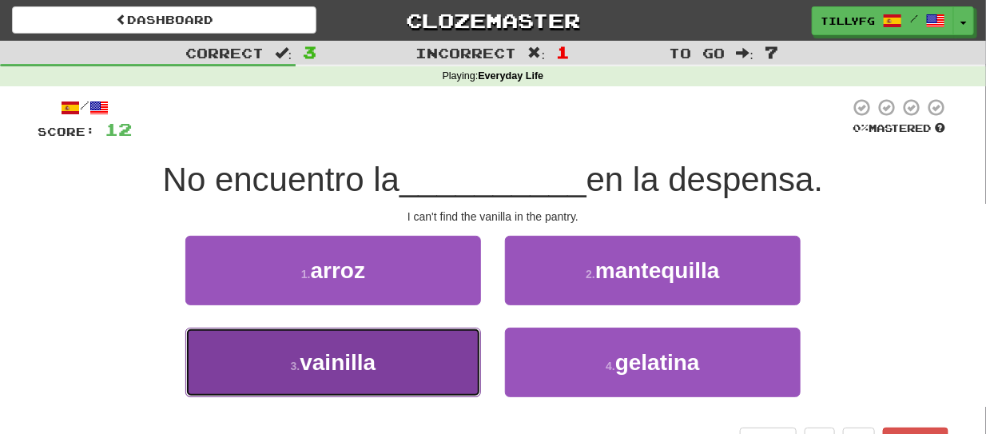
click at [429, 335] on button "3 . vainilla" at bounding box center [333, 363] width 296 height 70
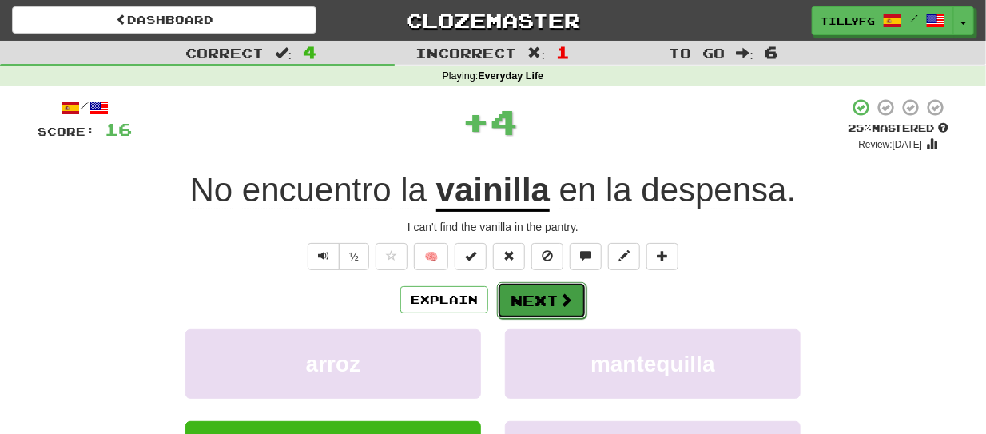
click at [551, 304] on button "Next" at bounding box center [541, 300] width 89 height 37
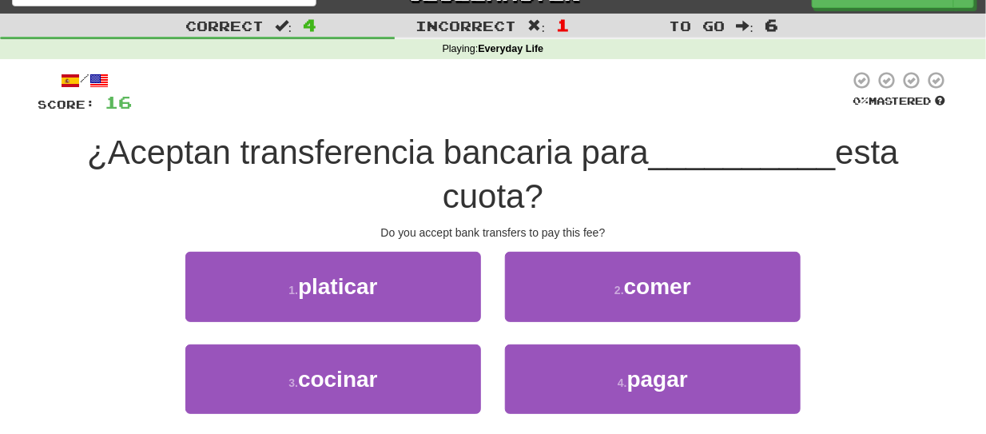
scroll to position [31, 0]
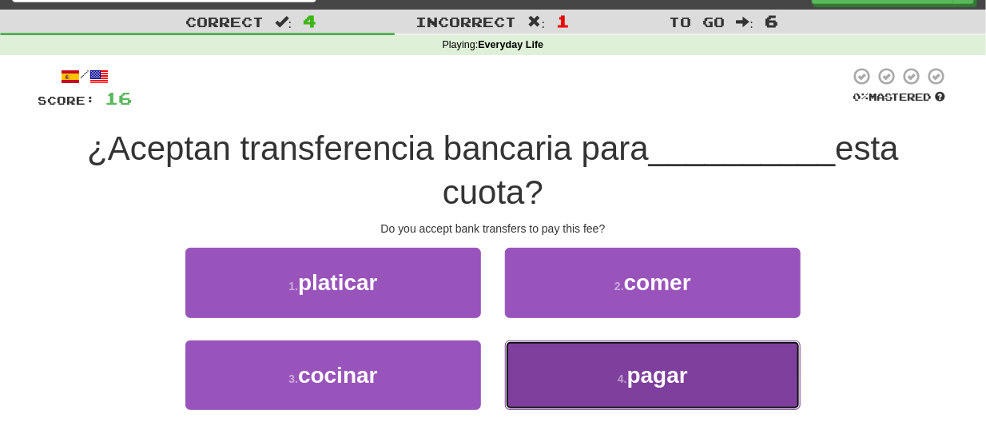
click at [563, 352] on button "4 . pagar" at bounding box center [653, 375] width 296 height 70
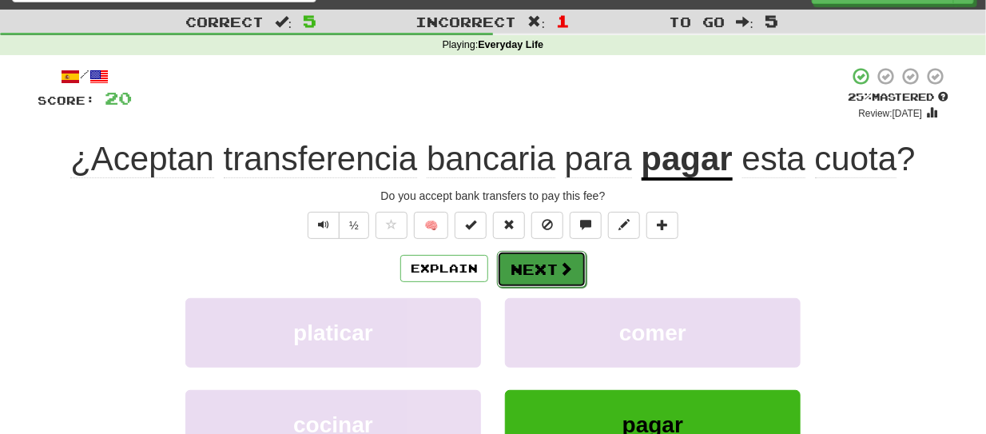
click at [535, 261] on button "Next" at bounding box center [541, 269] width 89 height 37
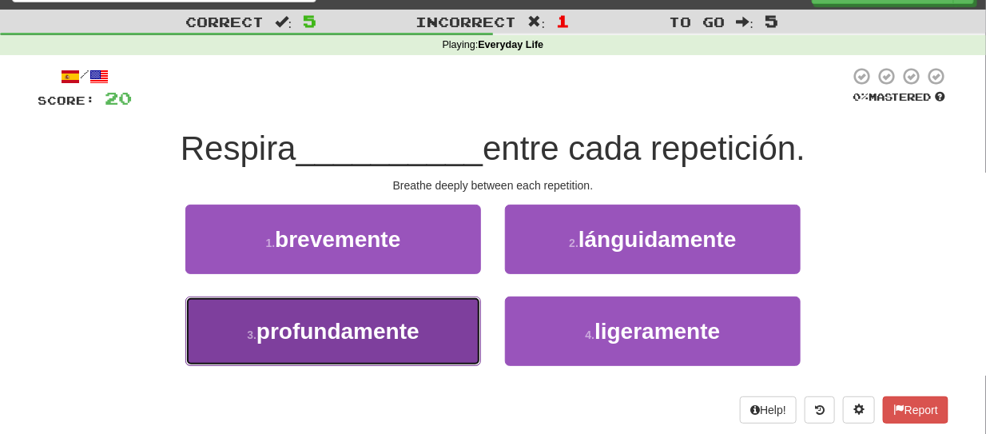
click at [406, 352] on button "3 . profundamente" at bounding box center [333, 331] width 296 height 70
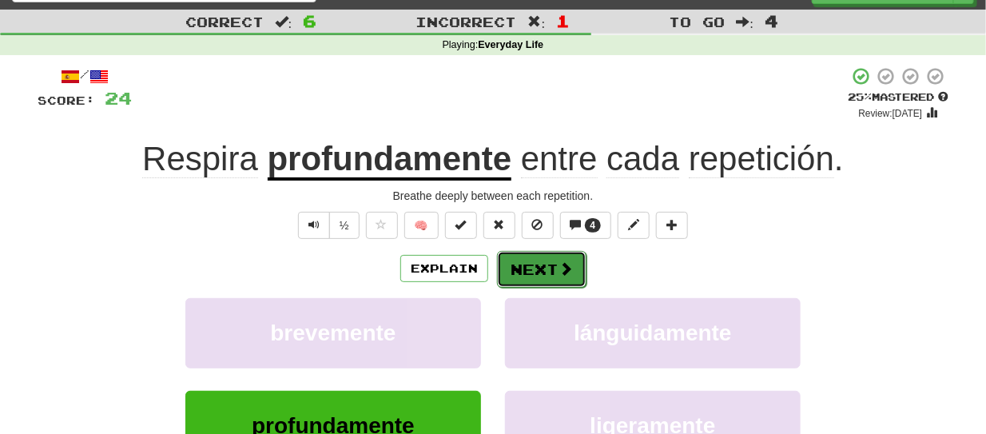
click at [536, 284] on button "Next" at bounding box center [541, 269] width 89 height 37
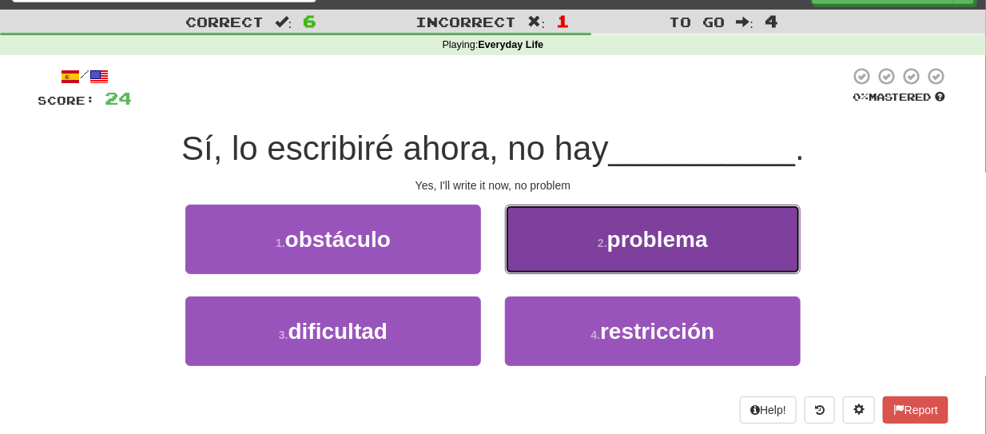
click at [567, 255] on button "2 . problema" at bounding box center [653, 240] width 296 height 70
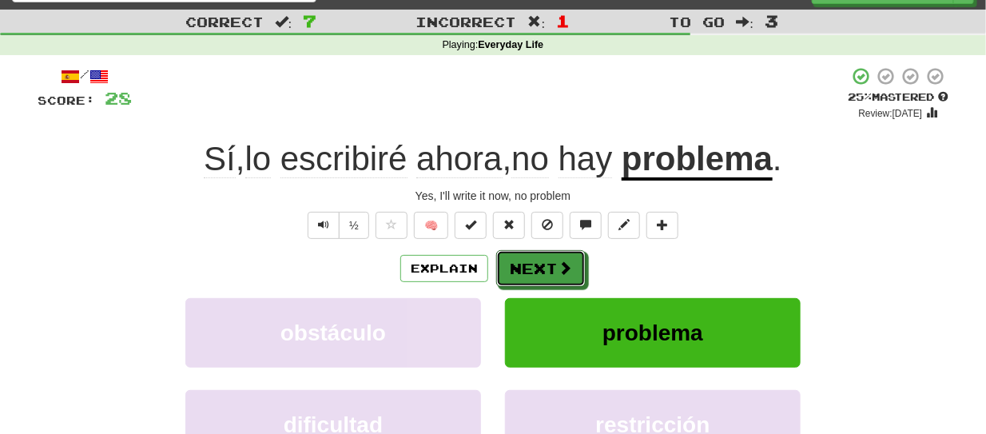
click at [567, 255] on button "Next" at bounding box center [540, 268] width 89 height 37
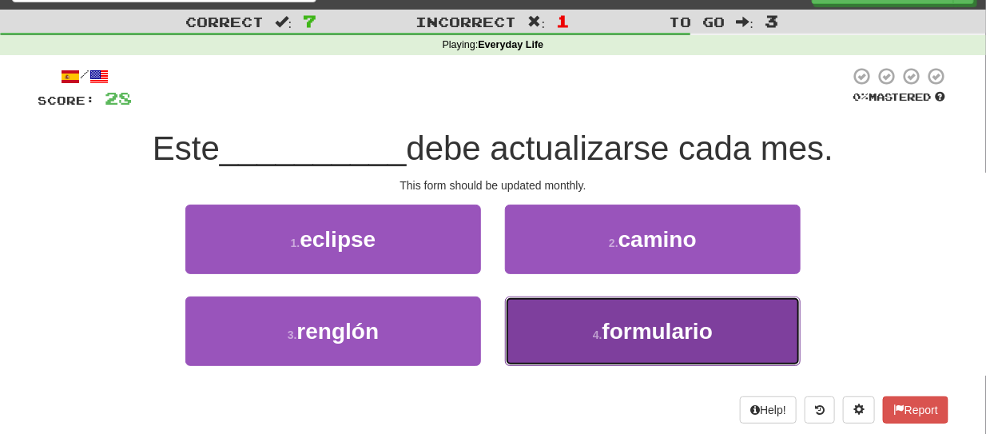
click at [583, 322] on button "4 . formulario" at bounding box center [653, 331] width 296 height 70
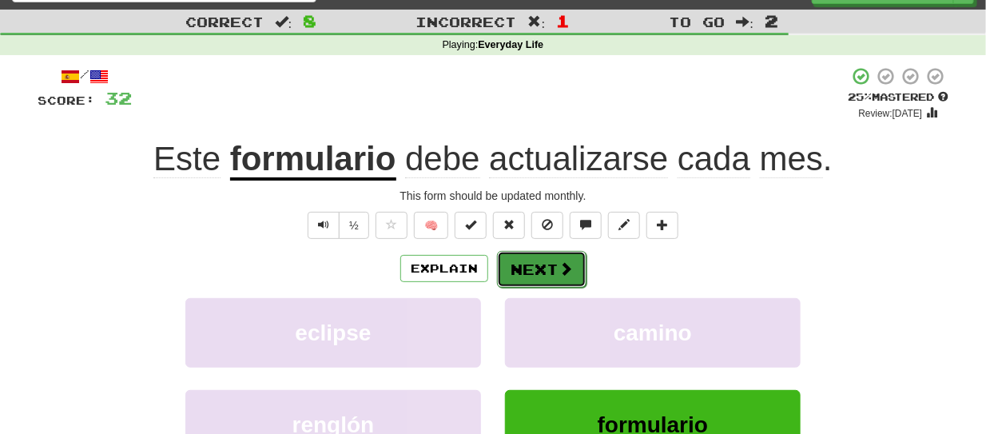
click at [550, 269] on button "Next" at bounding box center [541, 269] width 89 height 37
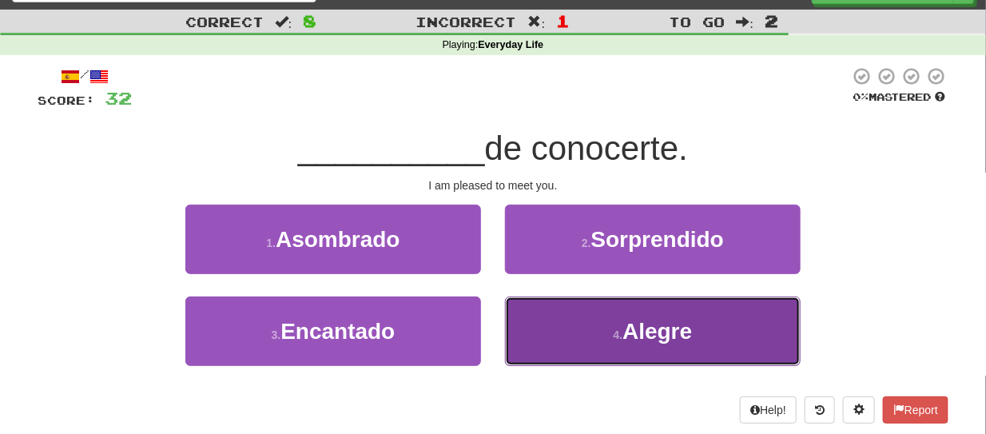
click at [557, 354] on button "4 . Alegre" at bounding box center [653, 331] width 296 height 70
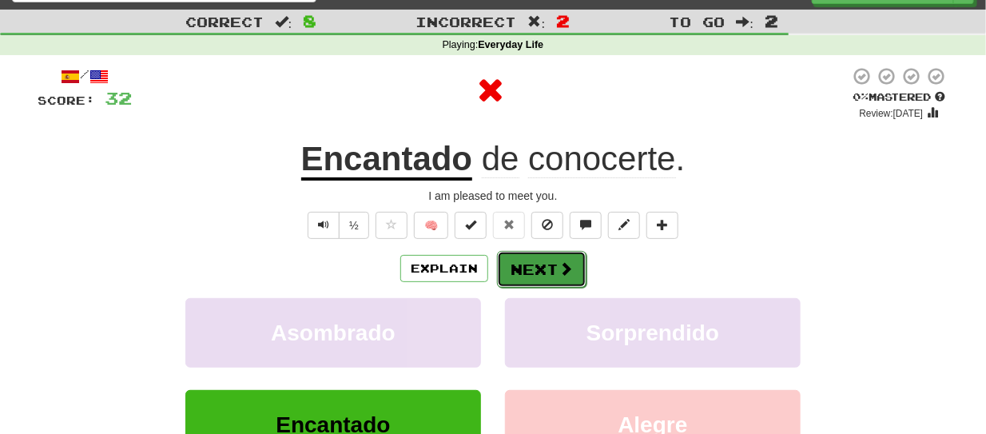
click at [538, 268] on button "Next" at bounding box center [541, 269] width 89 height 37
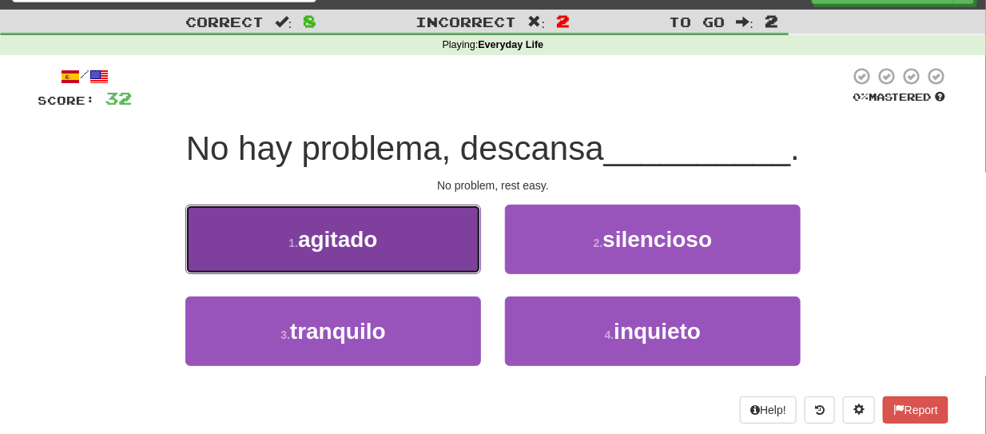
click at [460, 266] on button "1 . agitado" at bounding box center [333, 240] width 296 height 70
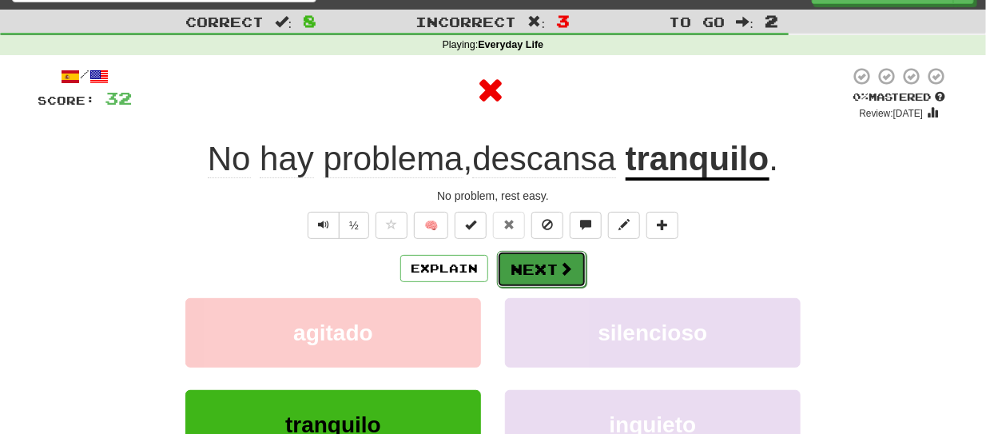
click at [563, 261] on span at bounding box center [566, 268] width 14 height 14
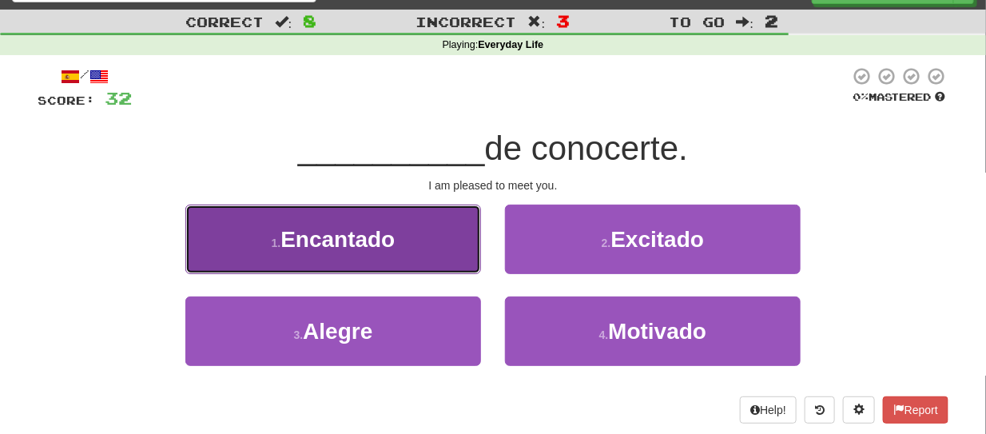
click at [451, 251] on button "1 . Encantado" at bounding box center [333, 240] width 296 height 70
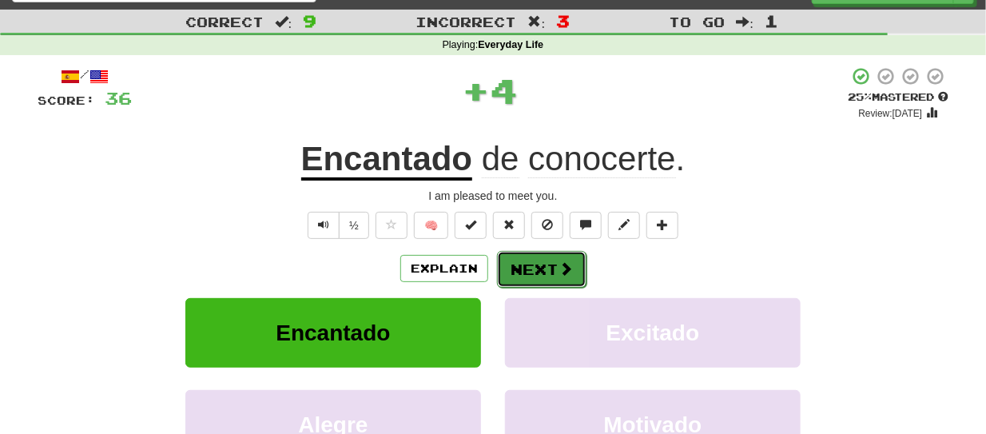
click at [550, 260] on button "Next" at bounding box center [541, 269] width 89 height 37
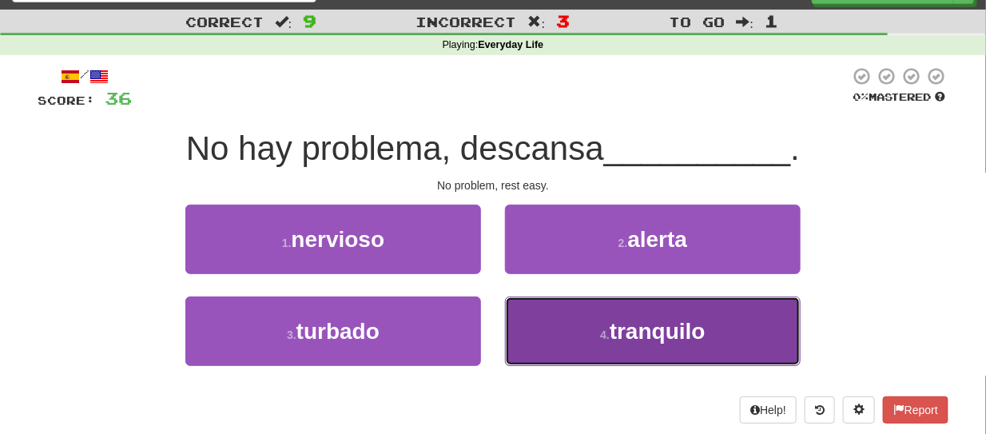
click at [554, 324] on button "4 . tranquilo" at bounding box center [653, 331] width 296 height 70
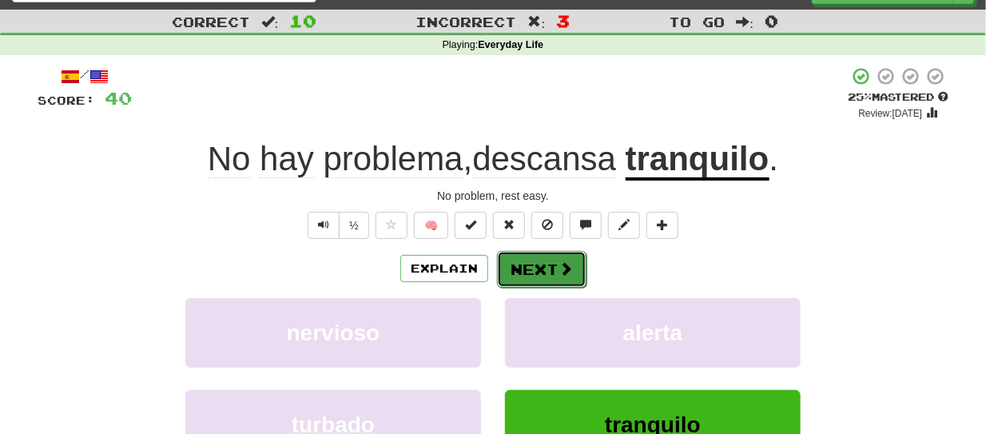
click at [545, 282] on button "Next" at bounding box center [541, 269] width 89 height 37
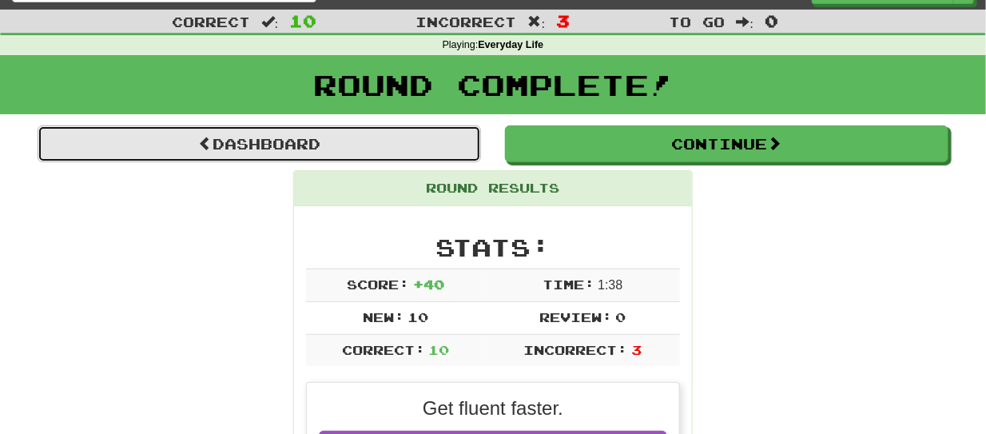
click at [416, 137] on link "Dashboard" at bounding box center [259, 143] width 443 height 37
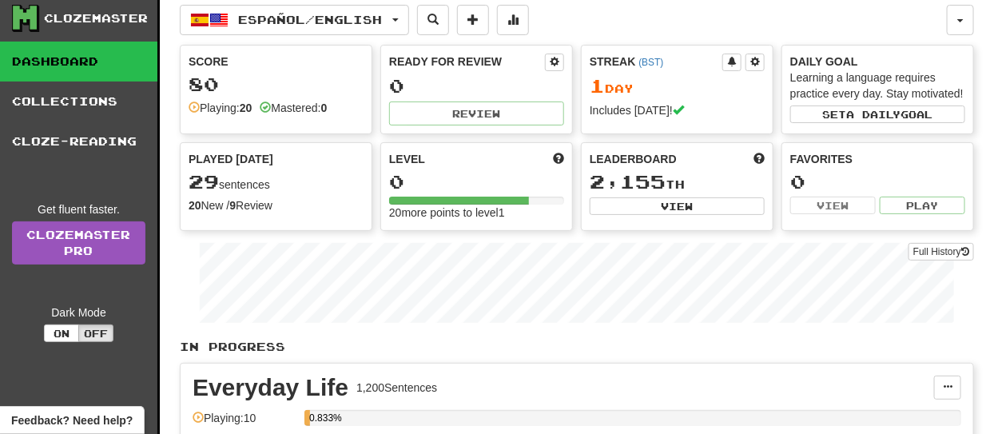
scroll to position [31, 0]
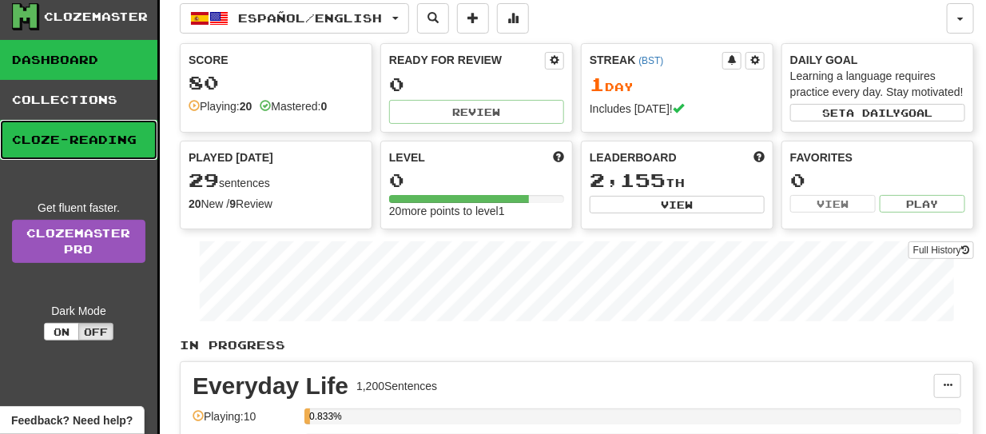
click at [91, 125] on link "Cloze-Reading" at bounding box center [78, 140] width 157 height 40
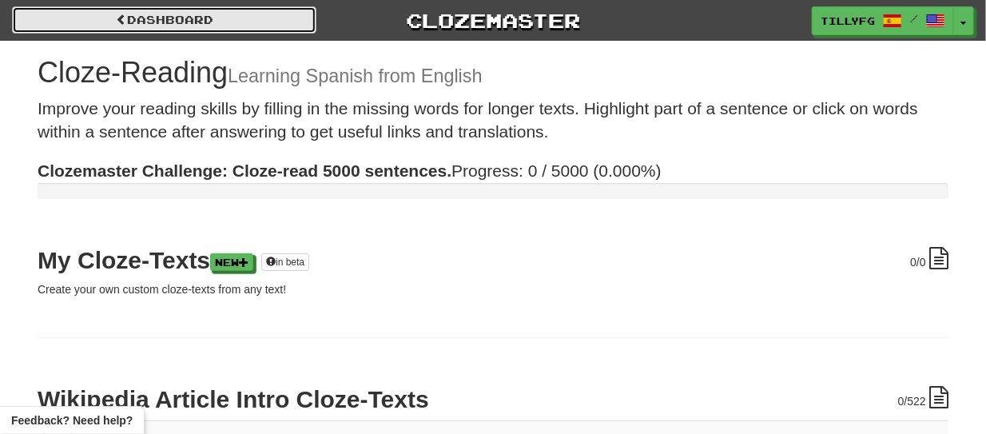
click at [141, 13] on link "Dashboard" at bounding box center [164, 19] width 304 height 27
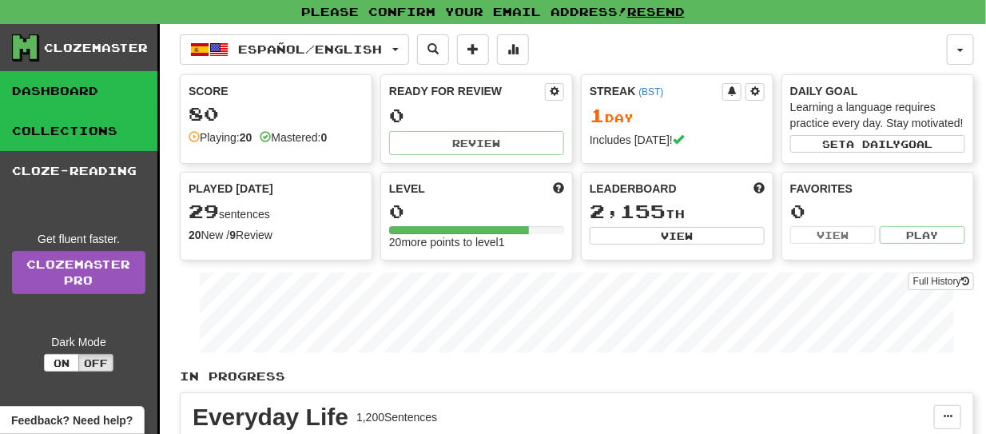
click at [78, 140] on link "Collections" at bounding box center [78, 131] width 157 height 40
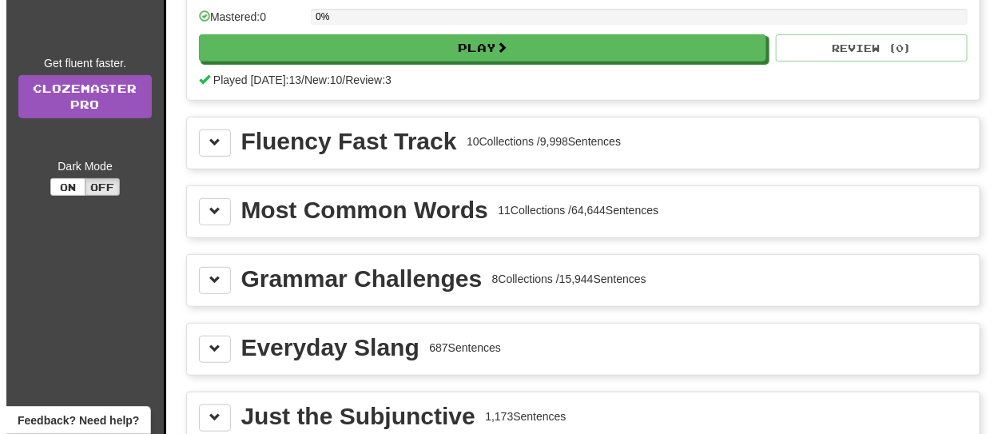
scroll to position [190, 0]
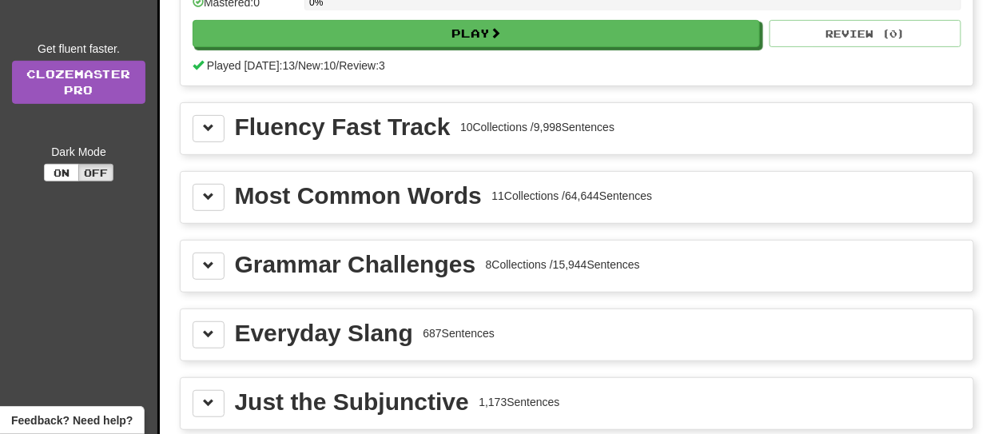
click at [495, 191] on div "11 Collections / 64,644 Sentences" at bounding box center [571, 196] width 161 height 16
click at [218, 262] on button at bounding box center [209, 266] width 32 height 27
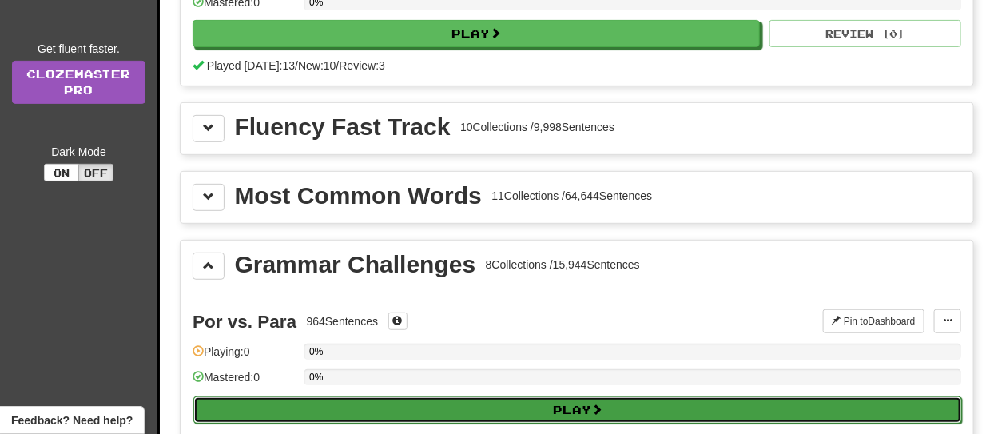
click at [475, 399] on button "Play" at bounding box center [577, 409] width 769 height 27
select select "**"
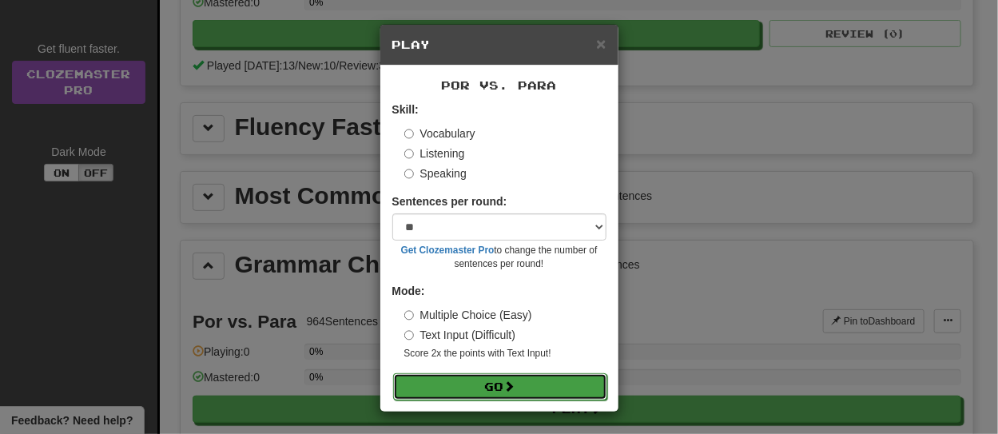
click at [519, 395] on button "Go" at bounding box center [500, 386] width 214 height 27
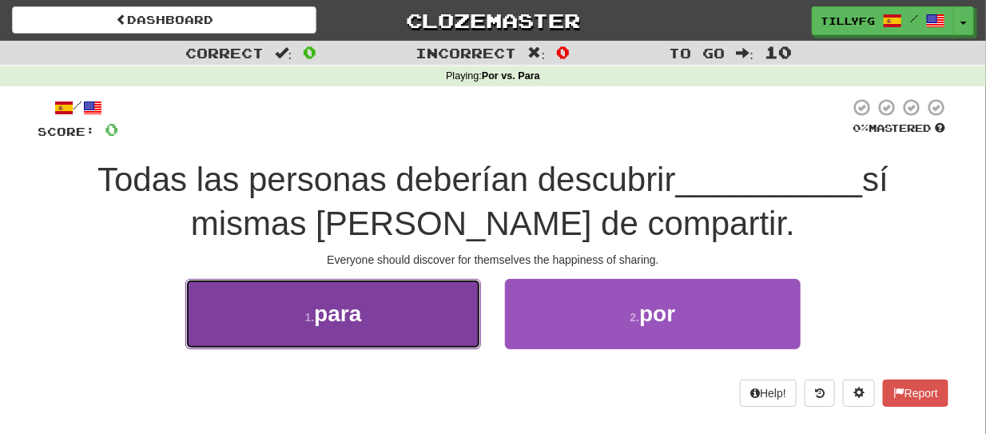
click at [421, 328] on button "1 . para" at bounding box center [333, 314] width 296 height 70
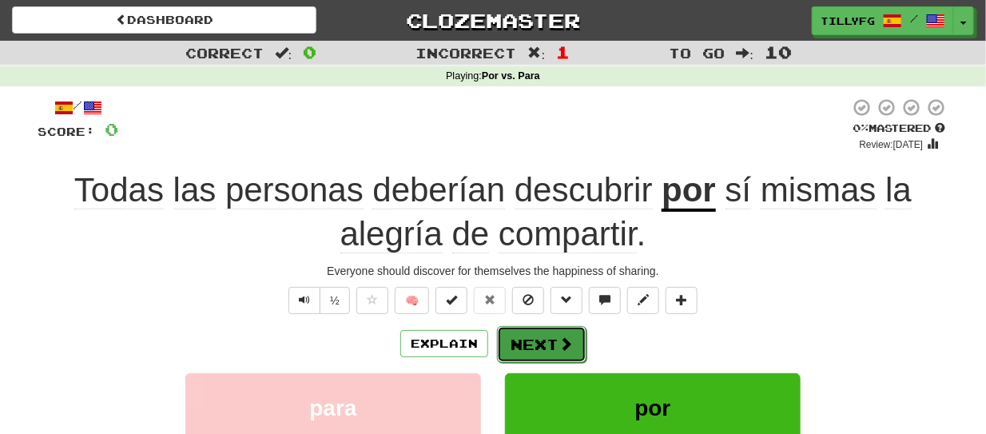
click at [526, 340] on button "Next" at bounding box center [541, 344] width 89 height 37
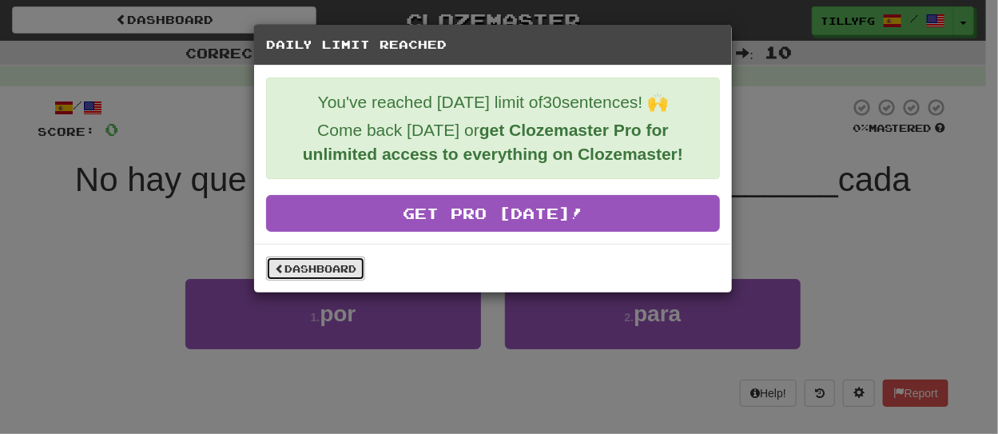
click at [334, 264] on link "Dashboard" at bounding box center [315, 268] width 99 height 24
